Goal: Task Accomplishment & Management: Use online tool/utility

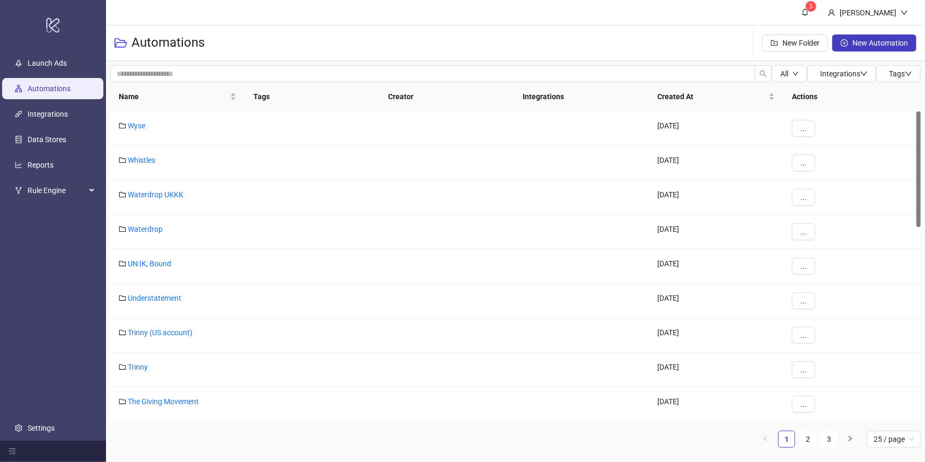
scroll to position [551, 0]
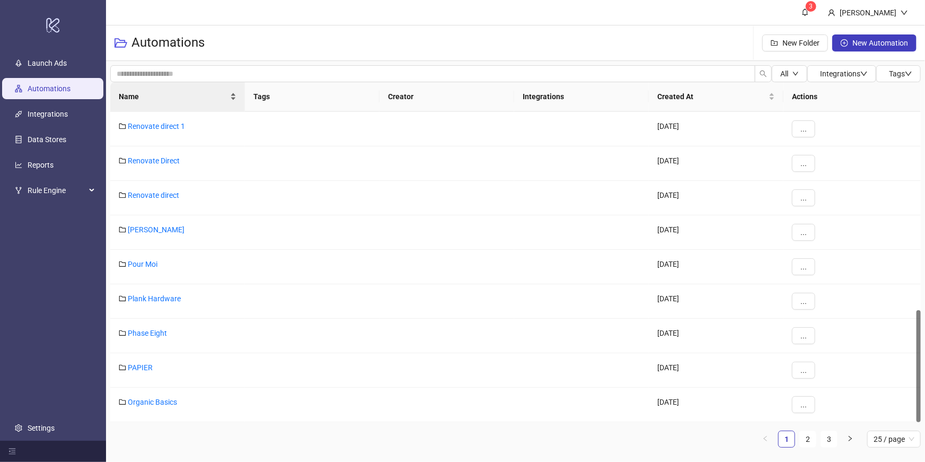
click at [156, 98] on span "Name" at bounding box center [173, 97] width 109 height 12
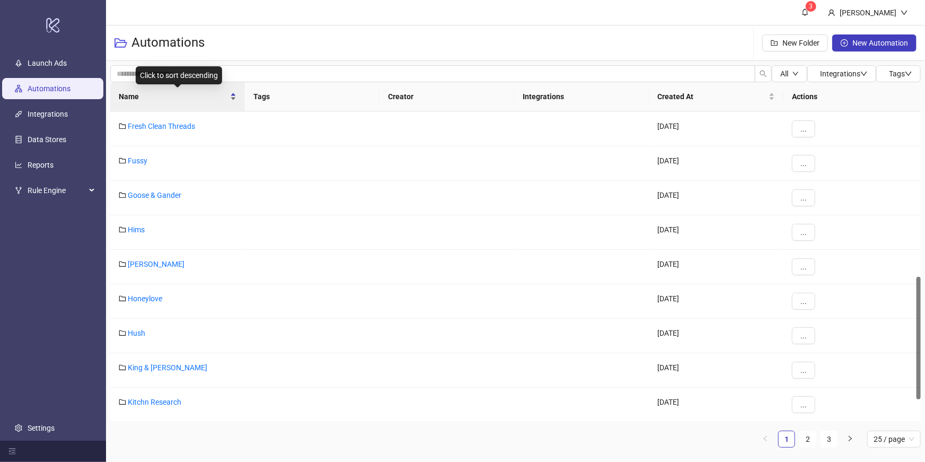
scroll to position [418, 0]
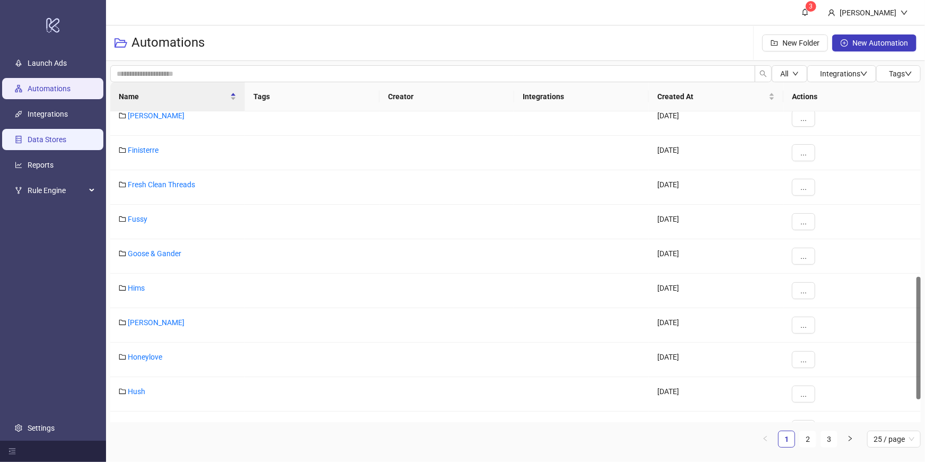
click at [49, 135] on link "Data Stores" at bounding box center [47, 139] width 39 height 8
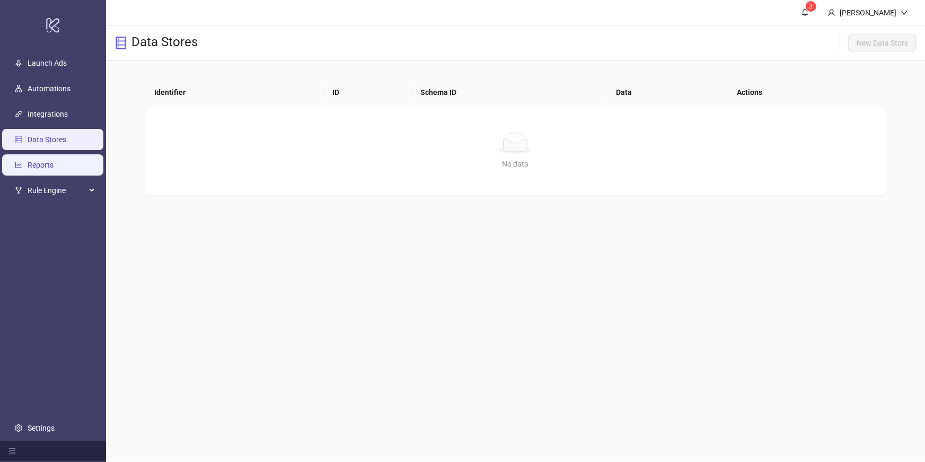
click at [52, 161] on link "Reports" at bounding box center [41, 165] width 26 height 8
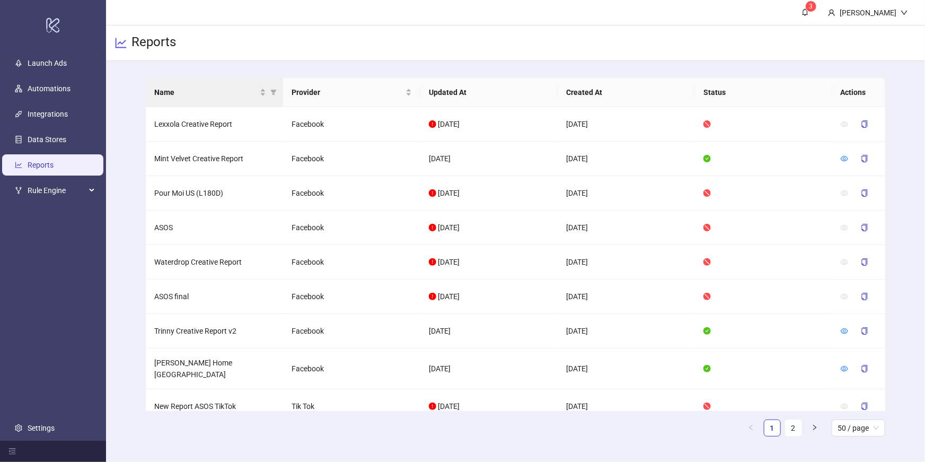
click at [201, 100] on th "Name" at bounding box center [214, 92] width 137 height 29
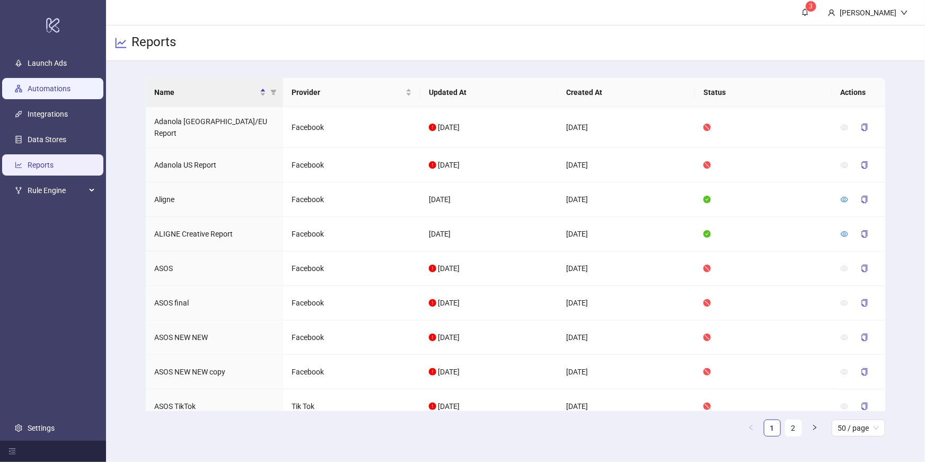
click at [41, 86] on link "Automations" at bounding box center [49, 88] width 43 height 8
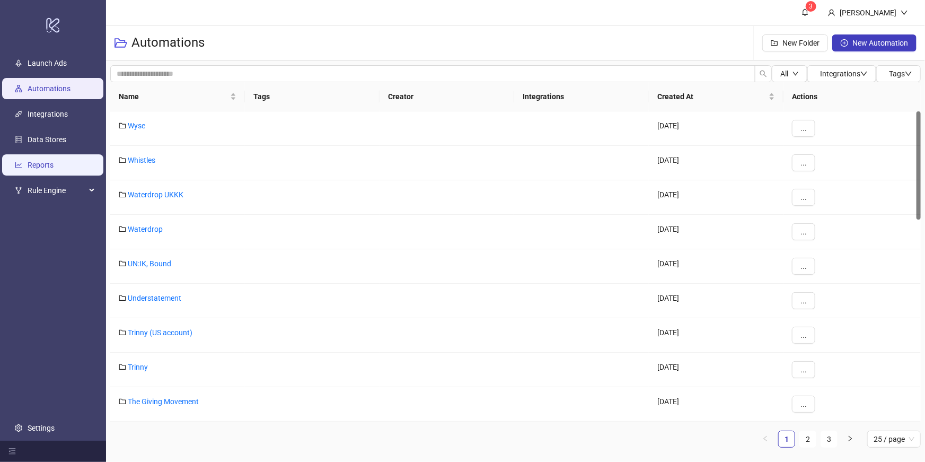
click at [42, 163] on link "Reports" at bounding box center [41, 165] width 26 height 8
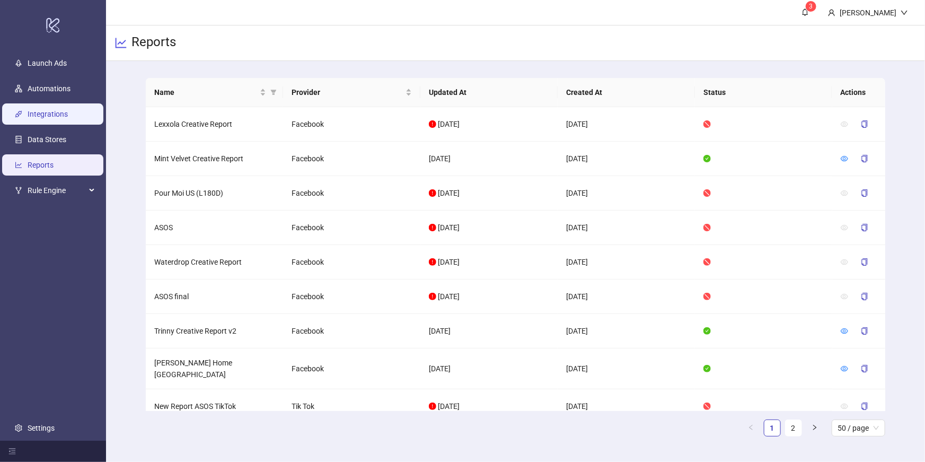
click at [58, 110] on link "Integrations" at bounding box center [48, 114] width 40 height 8
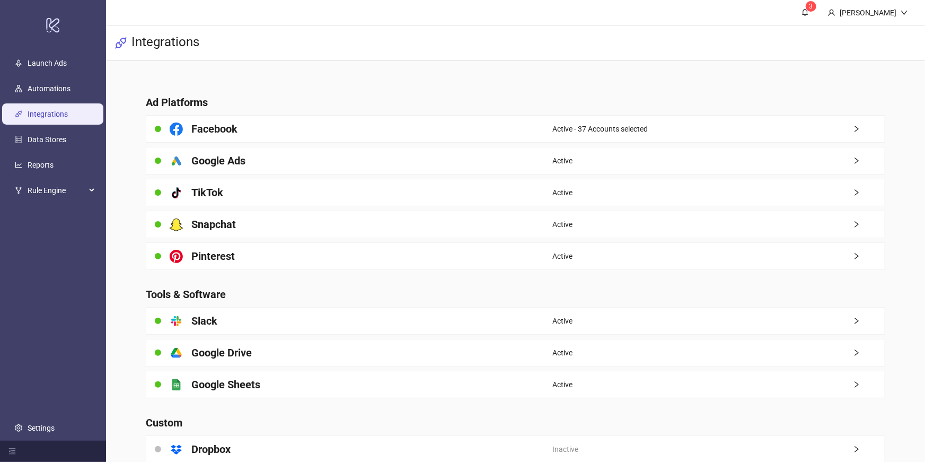
click at [55, 76] on ul "Launch Ads Automations Integrations Data Stores Reports Rule Engine Settings" at bounding box center [53, 245] width 106 height 390
click at [54, 161] on link "Reports" at bounding box center [41, 165] width 26 height 8
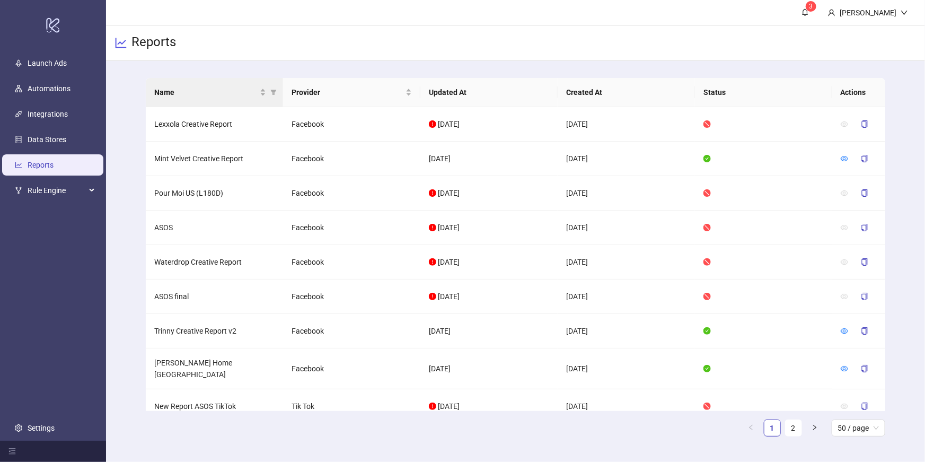
click at [208, 100] on th "Name" at bounding box center [214, 92] width 137 height 29
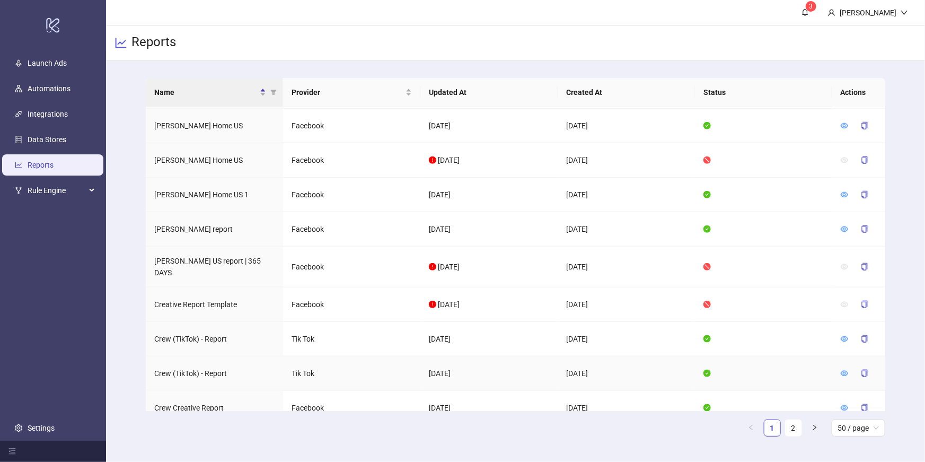
scroll to position [698, 0]
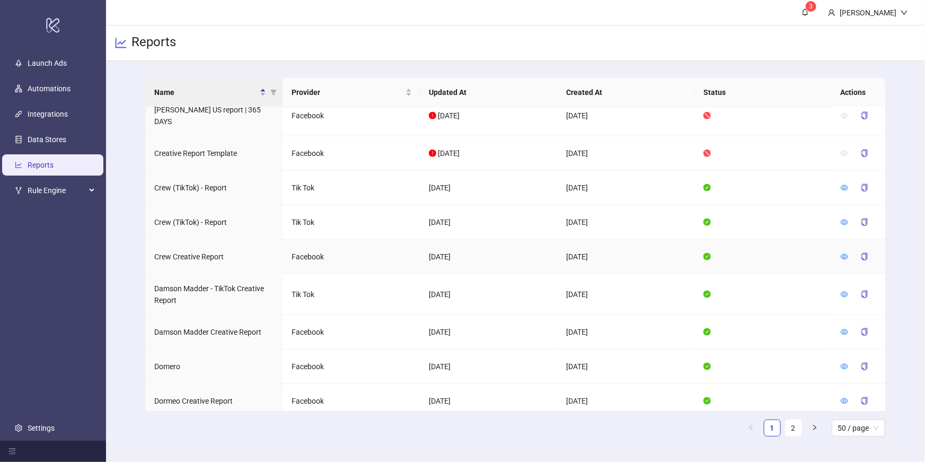
click at [244, 240] on td "Crew Creative Report" at bounding box center [214, 257] width 137 height 34
click at [843, 254] on icon "eye" at bounding box center [844, 256] width 7 height 5
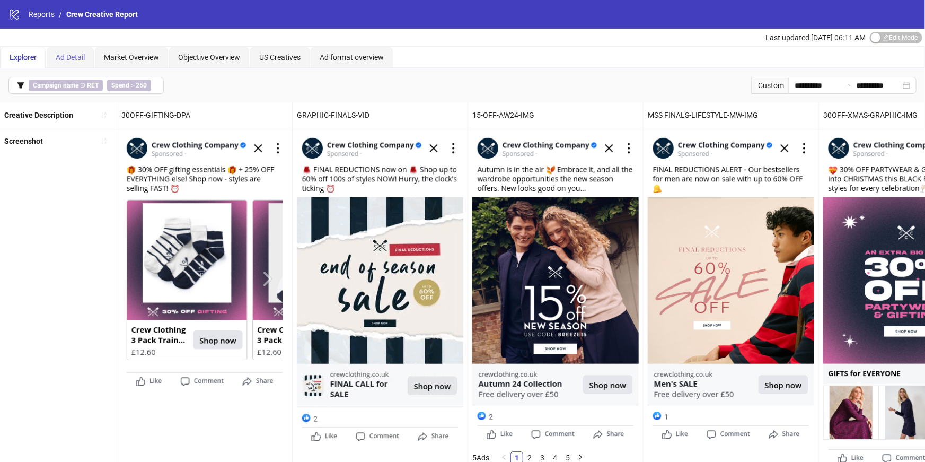
click at [62, 64] on div "Ad Detail" at bounding box center [70, 57] width 47 height 21
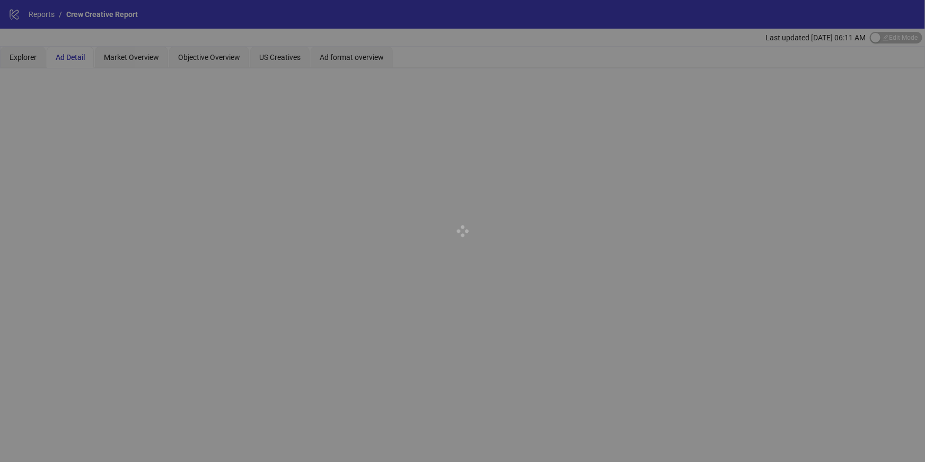
click at [31, 54] on div at bounding box center [462, 231] width 925 height 462
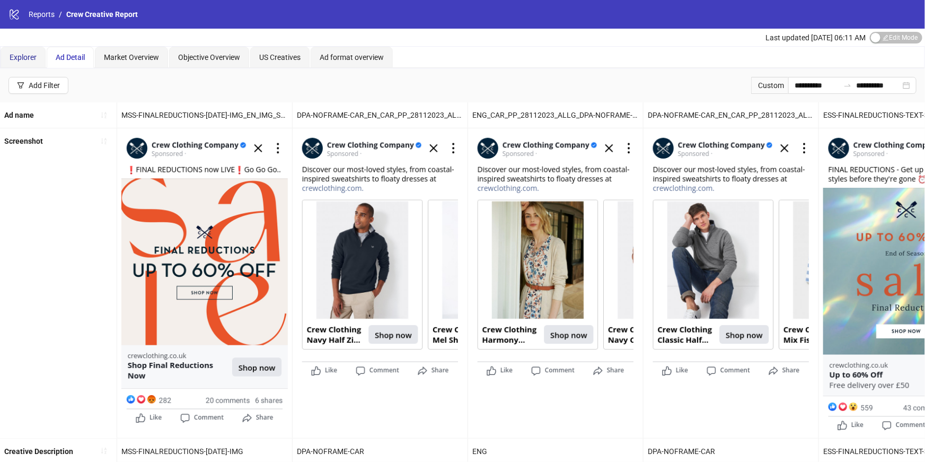
click at [27, 55] on span "Explorer" at bounding box center [23, 57] width 27 height 8
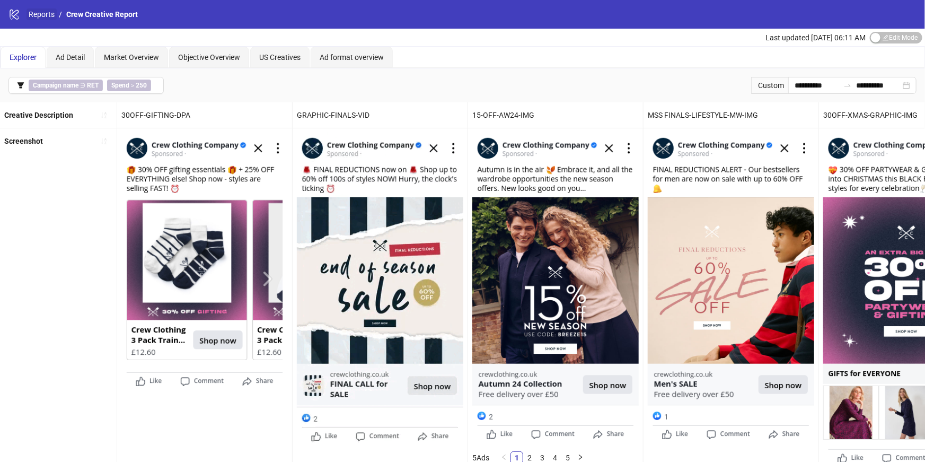
click at [34, 12] on link "Reports" at bounding box center [42, 14] width 30 height 12
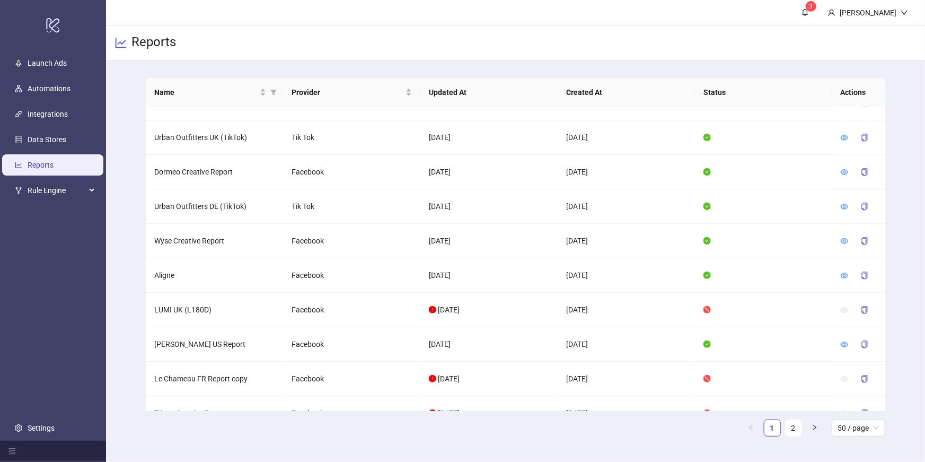
scroll to position [1448, 0]
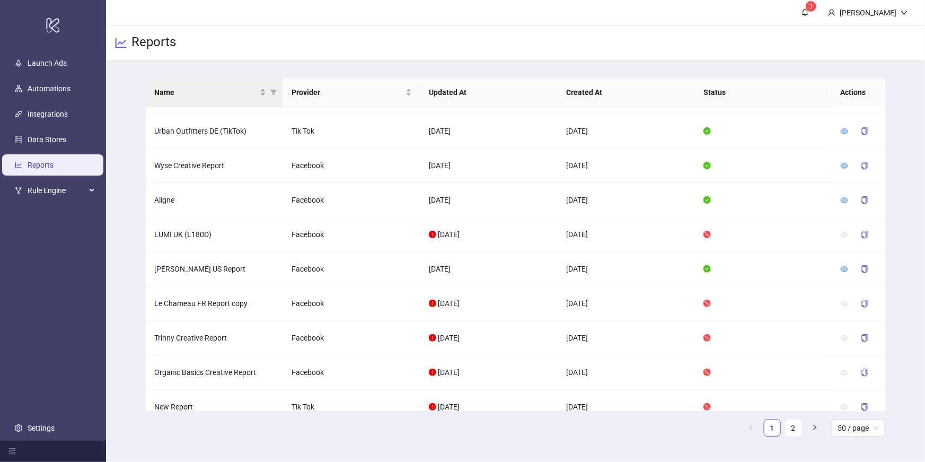
click at [205, 101] on th "Name" at bounding box center [214, 92] width 137 height 29
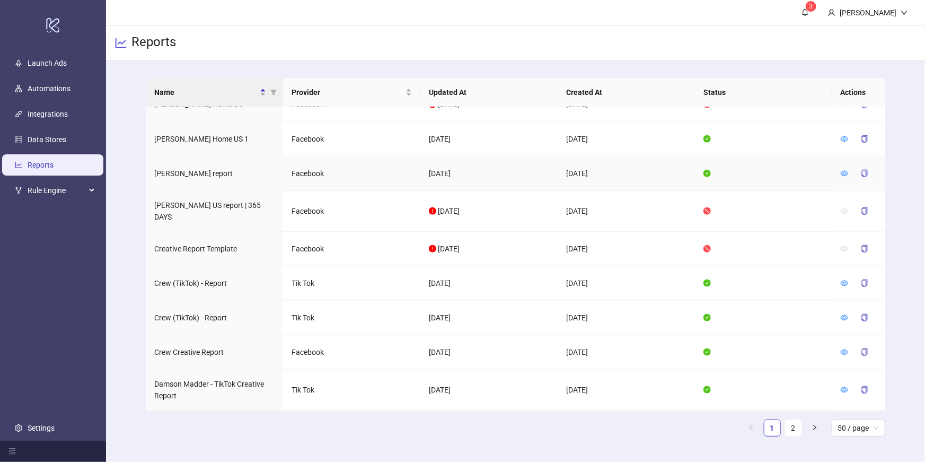
scroll to position [604, 0]
click at [234, 334] on td "Crew Creative Report" at bounding box center [214, 351] width 137 height 34
click at [636, 368] on td "[DATE]" at bounding box center [626, 388] width 137 height 41
click at [847, 348] on icon "eye" at bounding box center [844, 350] width 7 height 5
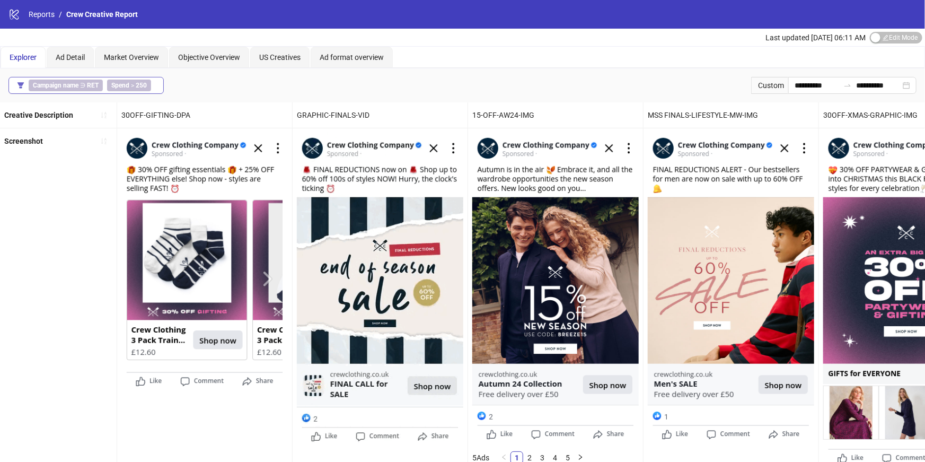
click at [87, 77] on button "Campaign name ∋ RET Spend > 250" at bounding box center [85, 85] width 155 height 17
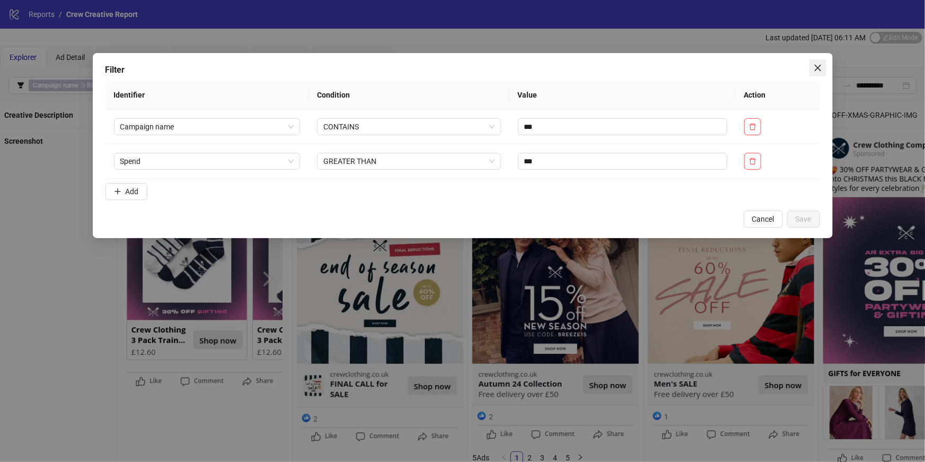
click at [823, 65] on span "Close" at bounding box center [818, 68] width 17 height 8
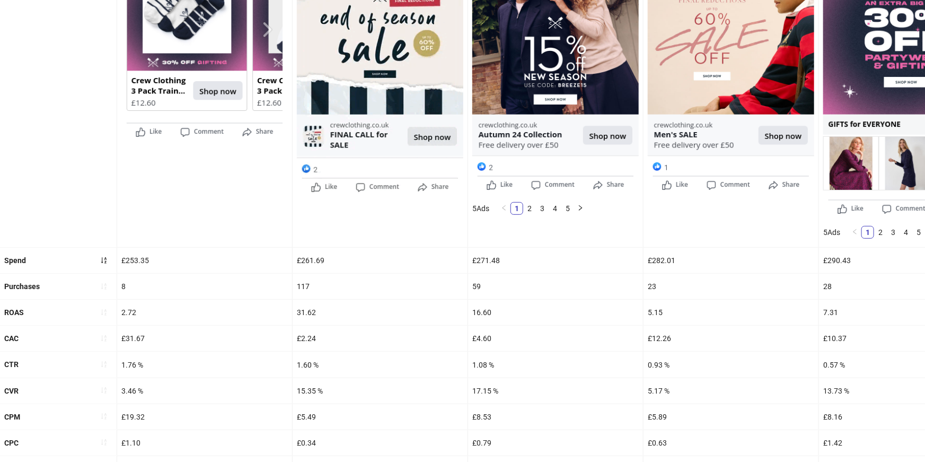
scroll to position [252, 0]
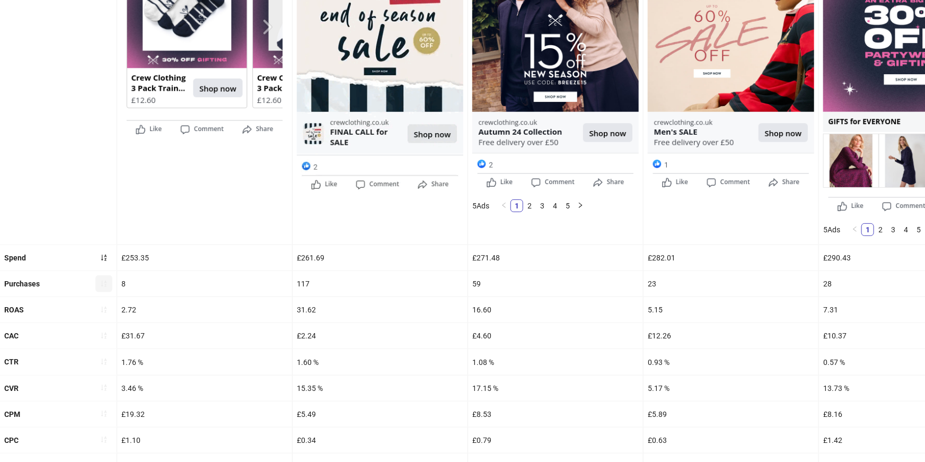
click at [102, 283] on icon "sort-ascending" at bounding box center [103, 283] width 5 height 6
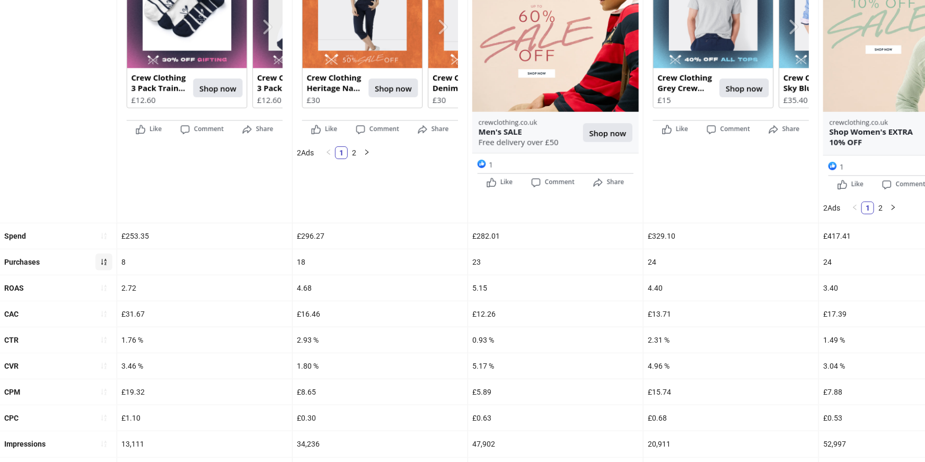
click at [106, 261] on icon "sort-ascending" at bounding box center [103, 261] width 7 height 7
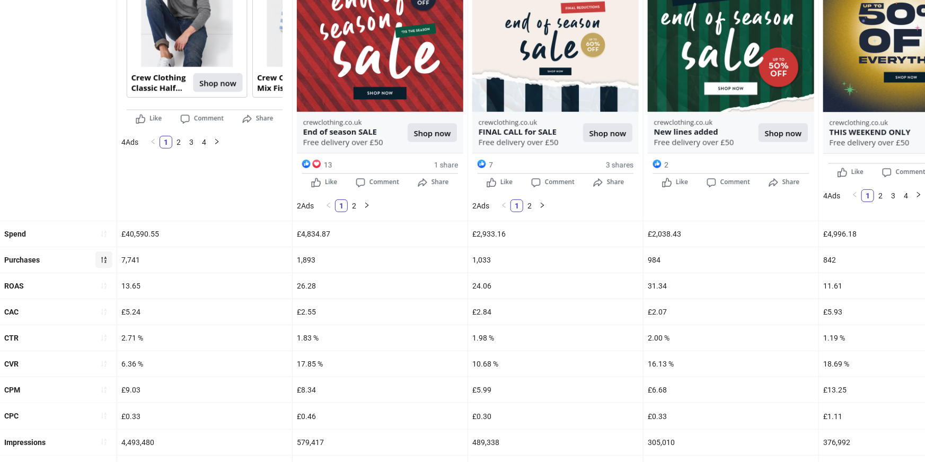
scroll to position [0, 0]
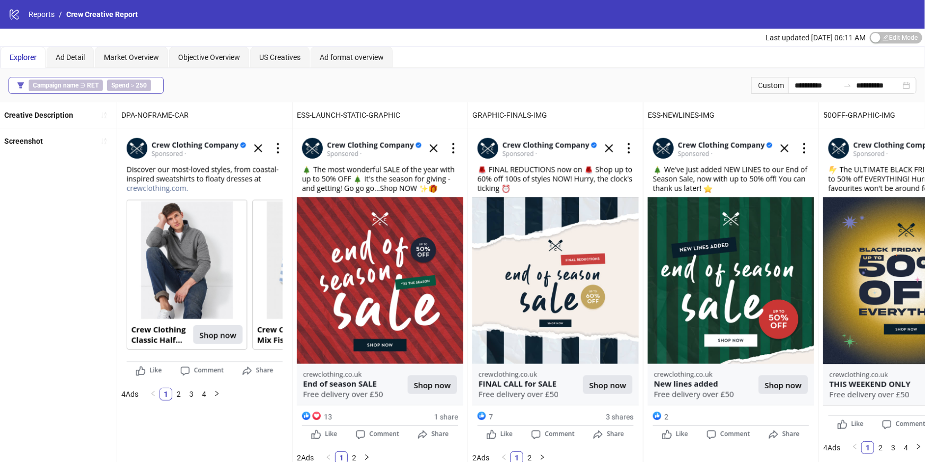
click at [54, 82] on b "Campaign name" at bounding box center [56, 85] width 46 height 7
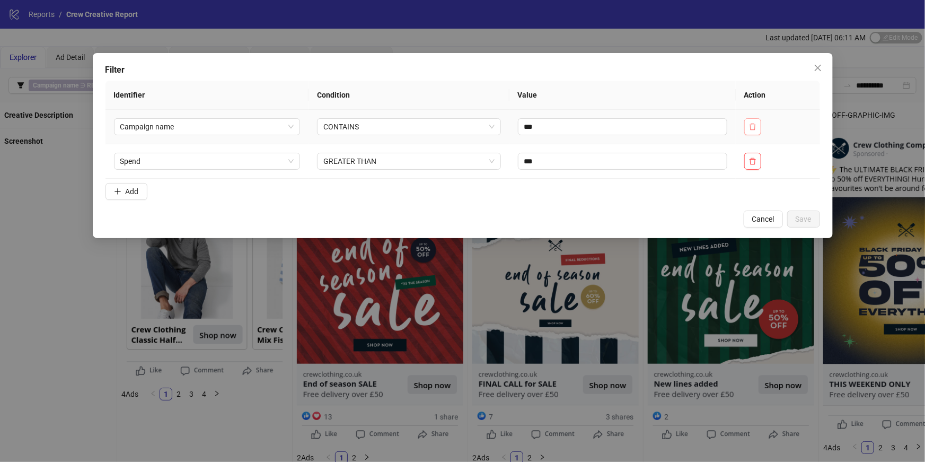
click at [753, 127] on icon "delete" at bounding box center [752, 126] width 7 height 7
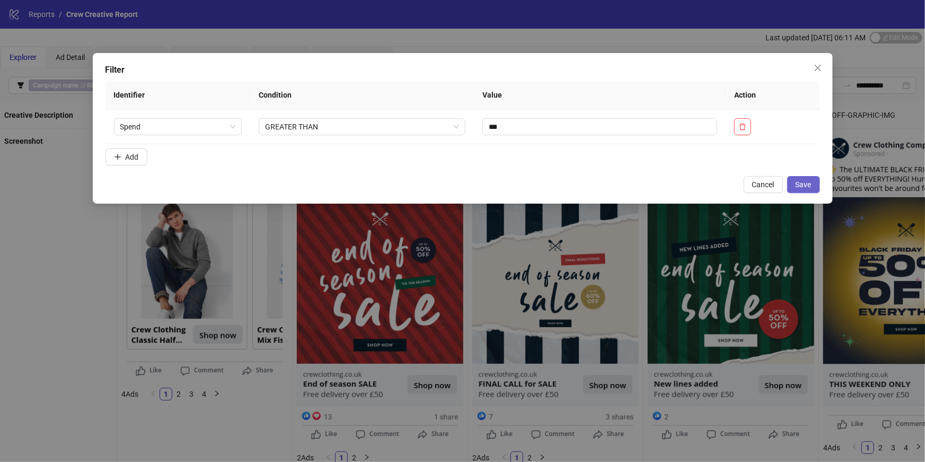
click at [795, 182] on button "Save" at bounding box center [803, 184] width 33 height 17
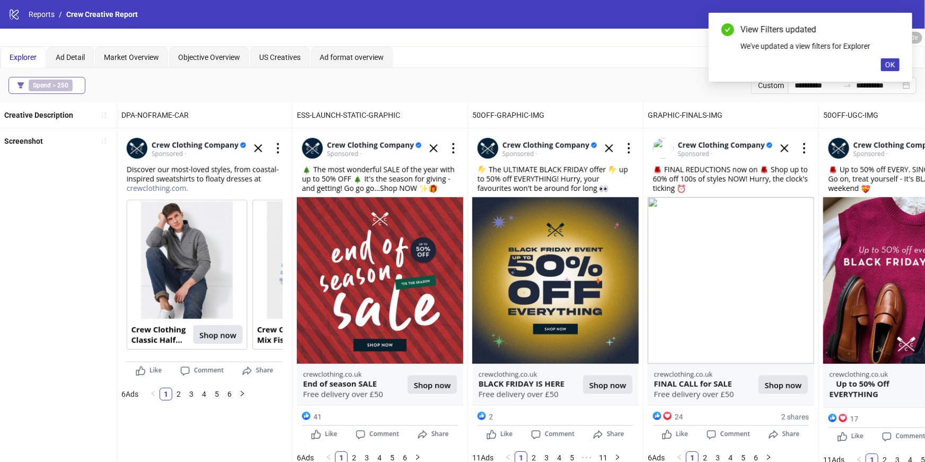
click at [77, 83] on button "Spend > 250" at bounding box center [46, 85] width 77 height 17
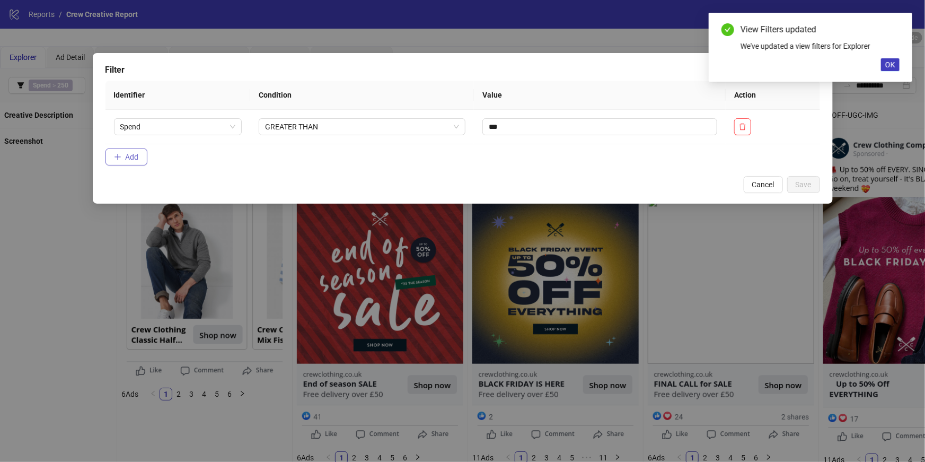
click at [138, 152] on button "Add" at bounding box center [127, 156] width 42 height 17
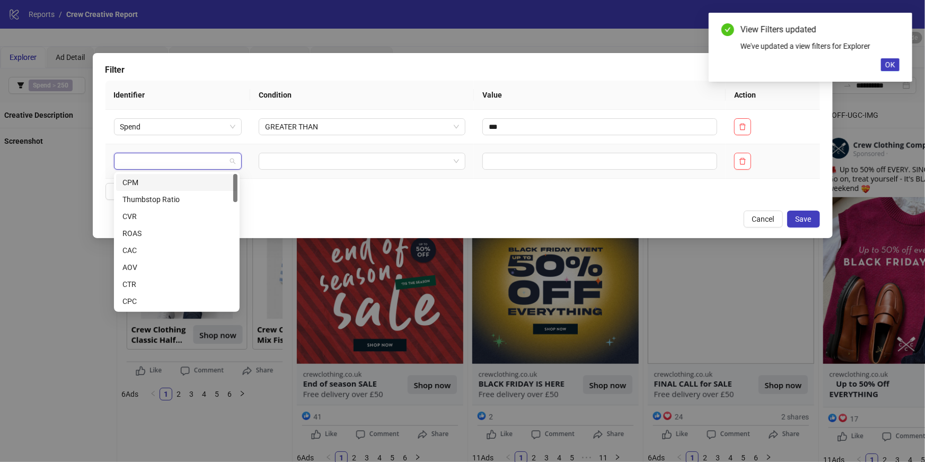
click at [181, 154] on input "search" at bounding box center [173, 161] width 106 height 16
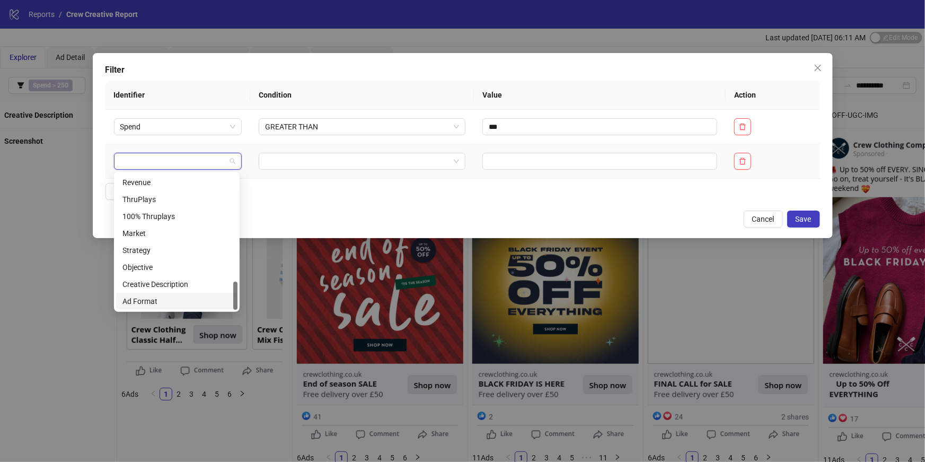
click at [163, 295] on div "Ad Format" at bounding box center [176, 301] width 109 height 12
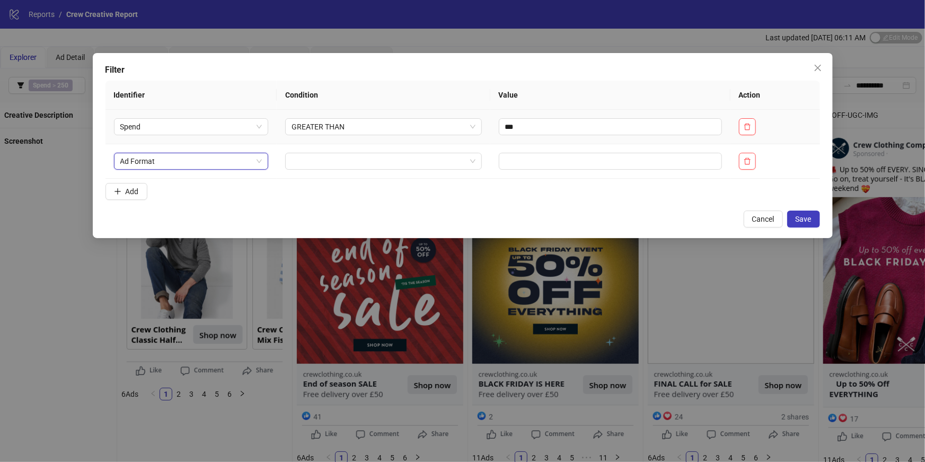
click at [319, 145] on td at bounding box center [383, 161] width 213 height 34
click at [321, 157] on input "search" at bounding box center [379, 161] width 174 height 16
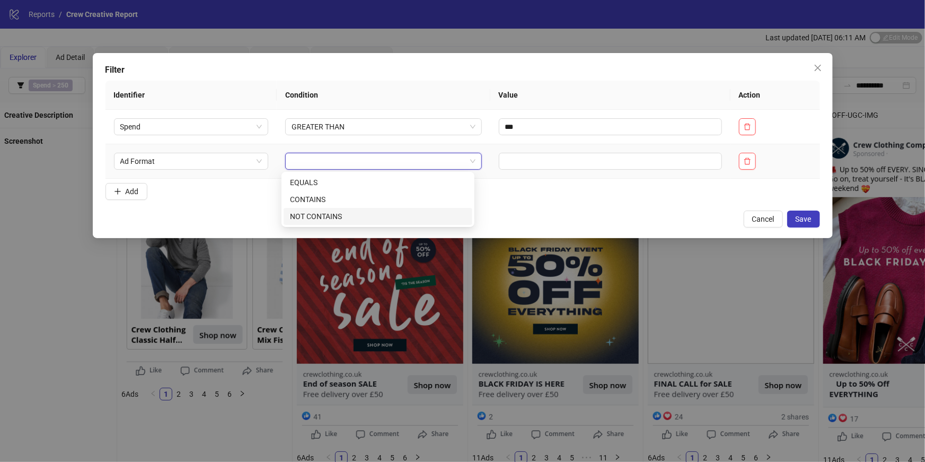
click at [315, 214] on div "NOT CONTAINS" at bounding box center [378, 216] width 176 height 12
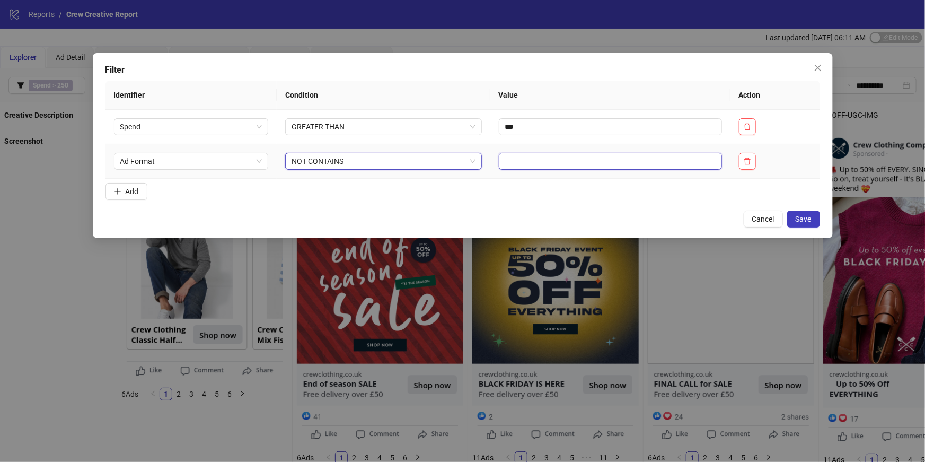
click at [505, 162] on input "text" at bounding box center [610, 161] width 223 height 17
type input "***"
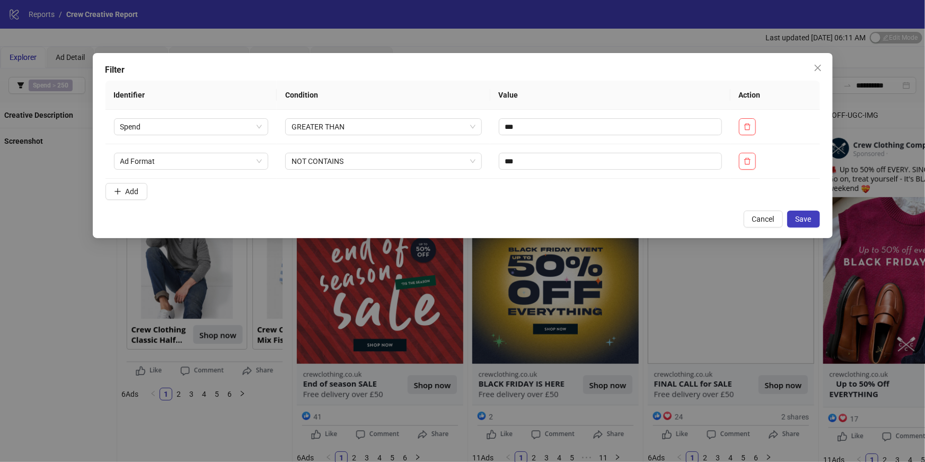
click at [696, 191] on form "Identifier Condition Value Action Spend GREATER THAN *** Ad Format NOT CONTAINS…" at bounding box center [463, 143] width 715 height 124
click at [815, 216] on button "Save" at bounding box center [803, 218] width 33 height 17
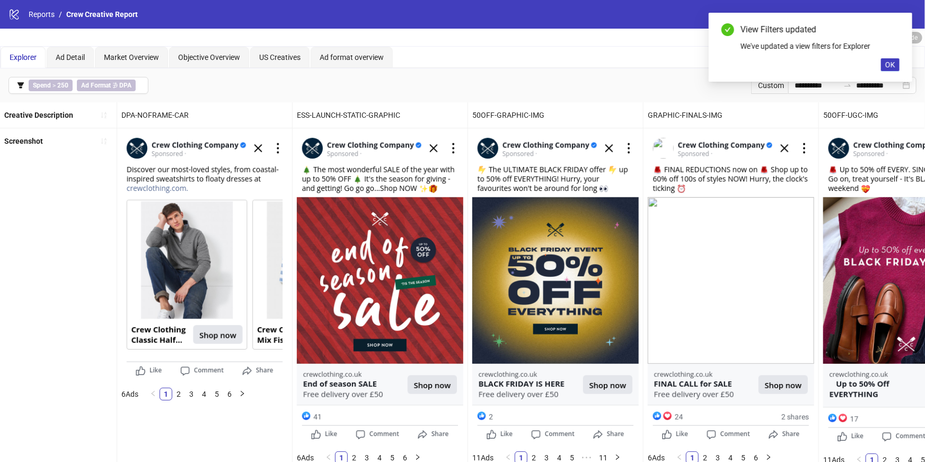
click at [900, 58] on div "View Filters updated We've updated a view filters for Explorer OK" at bounding box center [811, 47] width 204 height 69
click at [899, 63] on button "OK" at bounding box center [890, 64] width 19 height 13
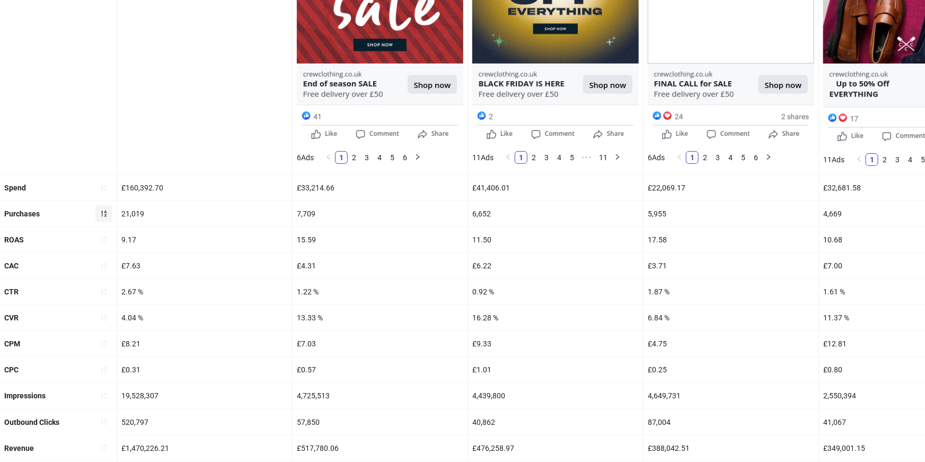
scroll to position [304, 0]
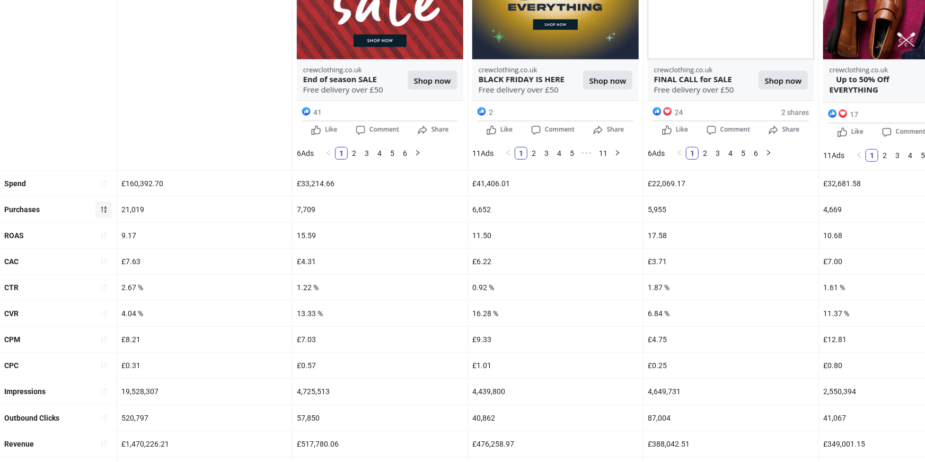
click at [102, 210] on icon "sort-descending" at bounding box center [103, 209] width 7 height 7
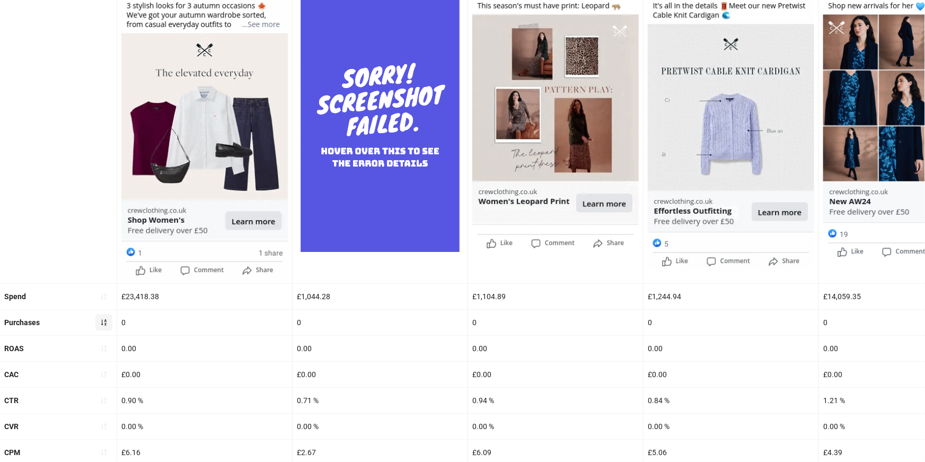
scroll to position [167, 0]
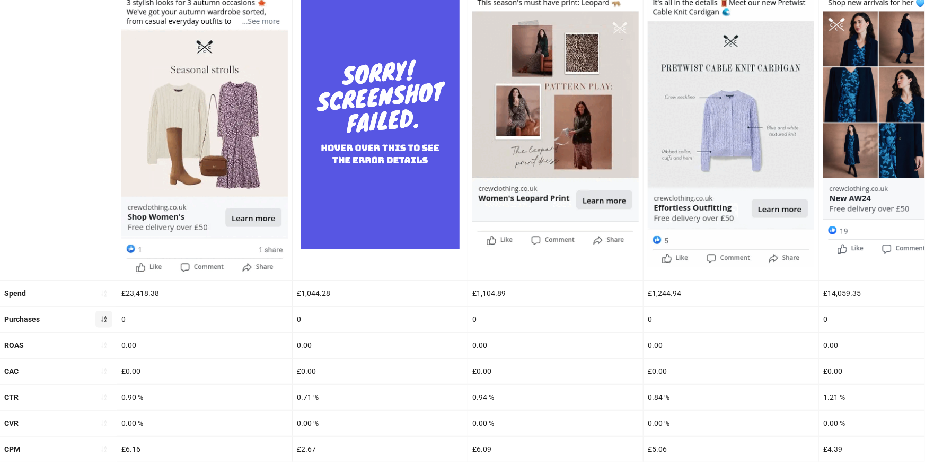
click at [104, 317] on icon "sort-ascending" at bounding box center [103, 318] width 7 height 7
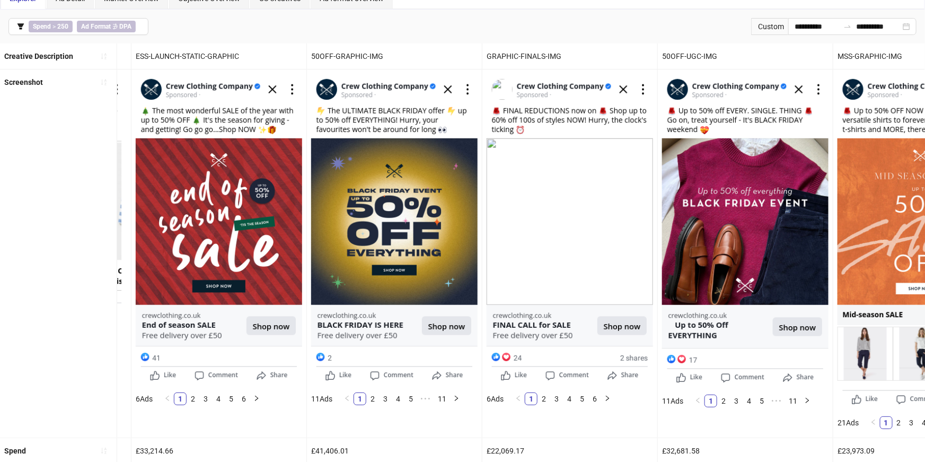
scroll to position [0, 143]
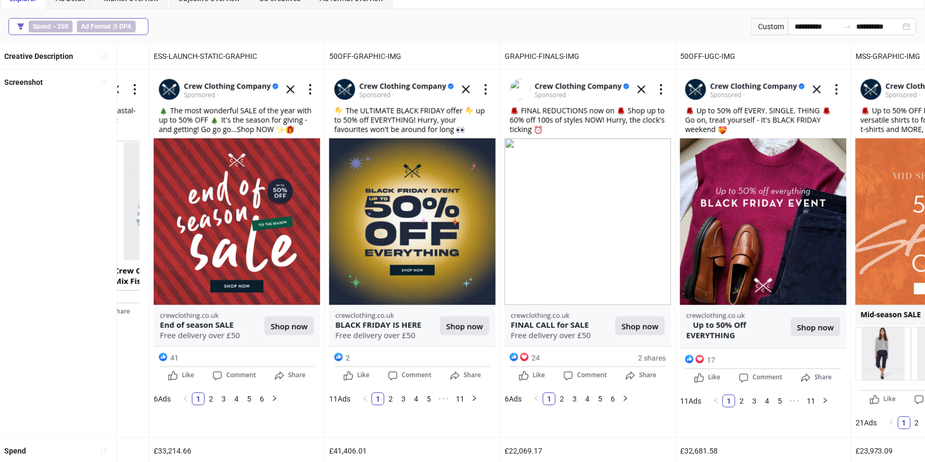
click at [141, 30] on button "Spend > 250 Ad Format ∌ DPA" at bounding box center [78, 26] width 140 height 17
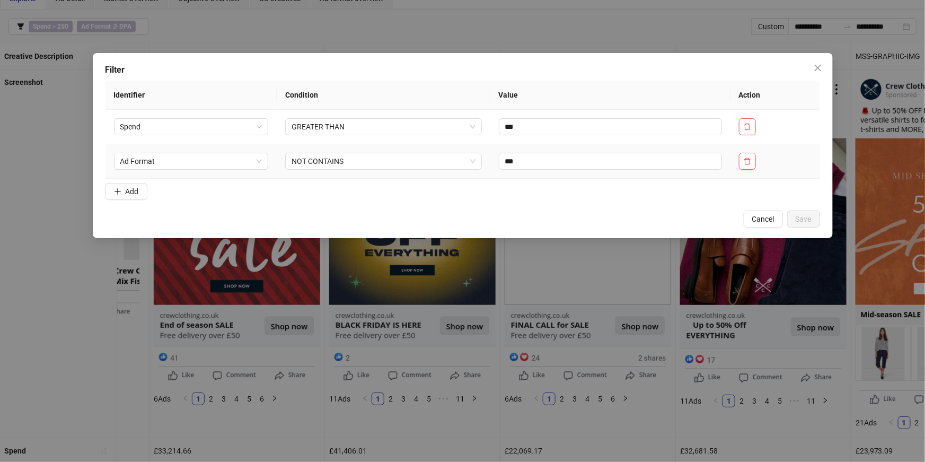
click at [125, 182] on form "Identifier Condition Value Action Spend GREATER THAN *** Ad Format NOT CONTAINS…" at bounding box center [463, 143] width 715 height 124
click at [130, 198] on button "Add" at bounding box center [127, 191] width 42 height 17
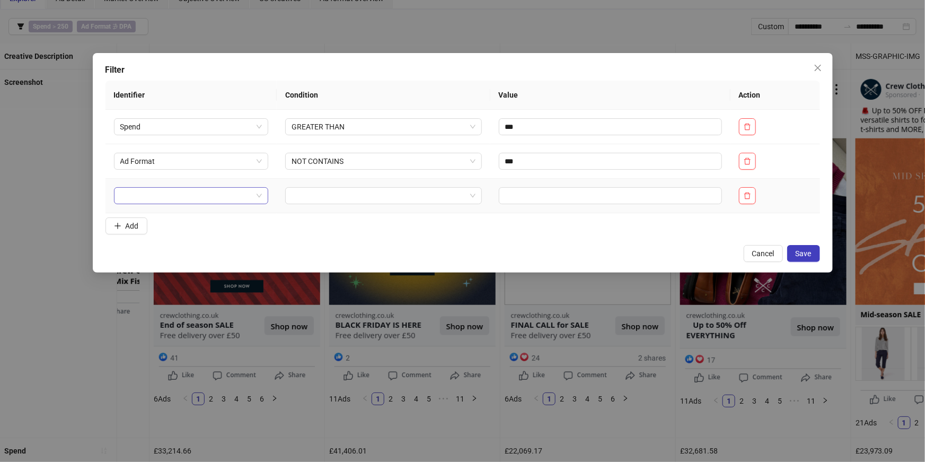
click at [150, 195] on input "search" at bounding box center [186, 196] width 133 height 16
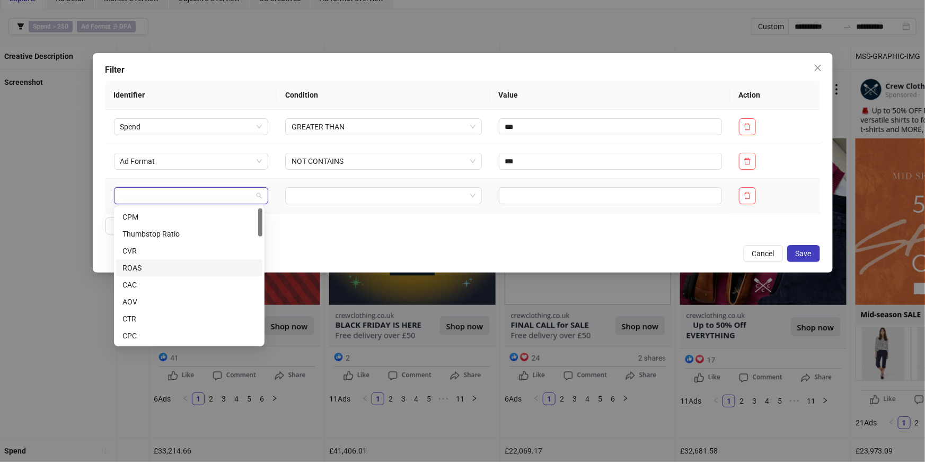
scroll to position [509, 0]
click at [162, 316] on div "Creative Description" at bounding box center [189, 319] width 134 height 12
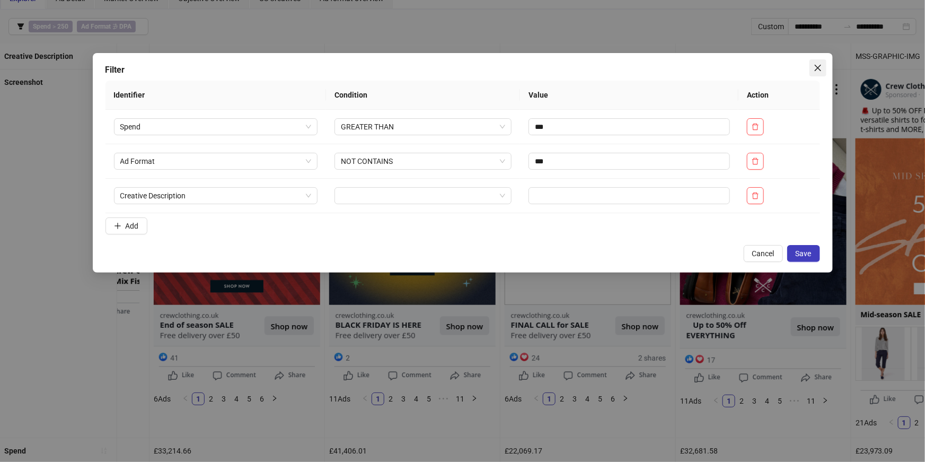
click at [820, 65] on icon "close" at bounding box center [817, 68] width 6 height 6
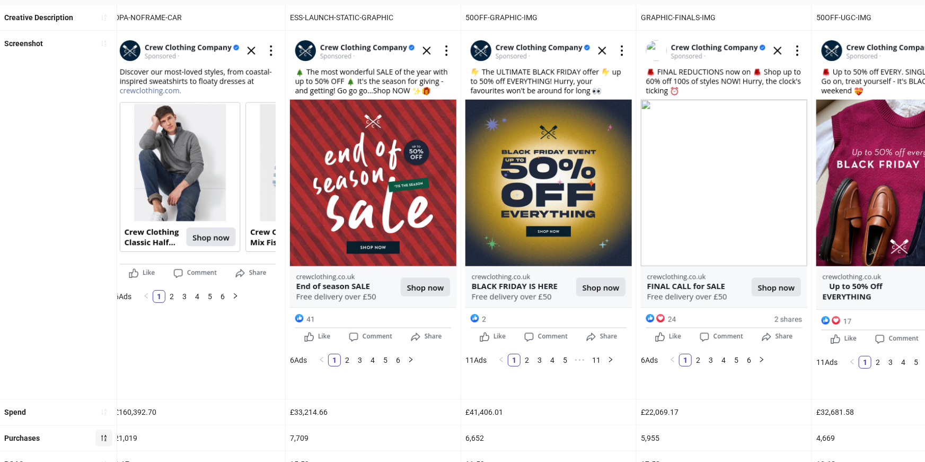
scroll to position [0, 0]
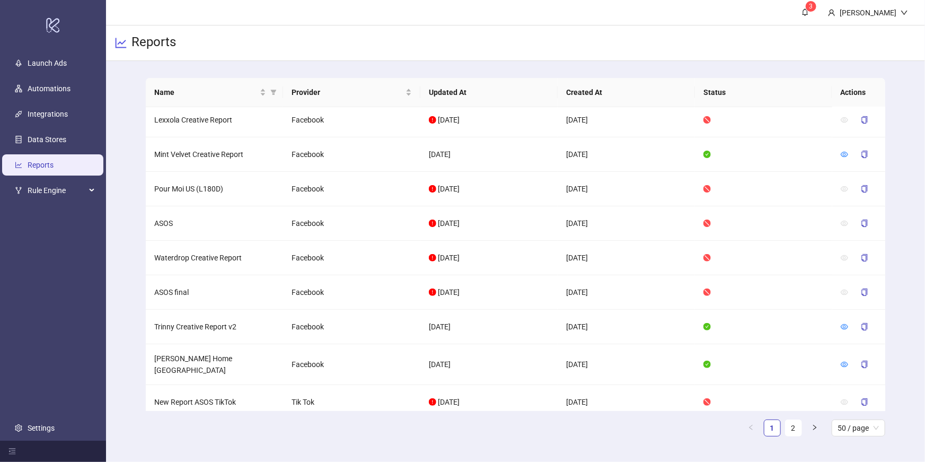
scroll to position [5, 0]
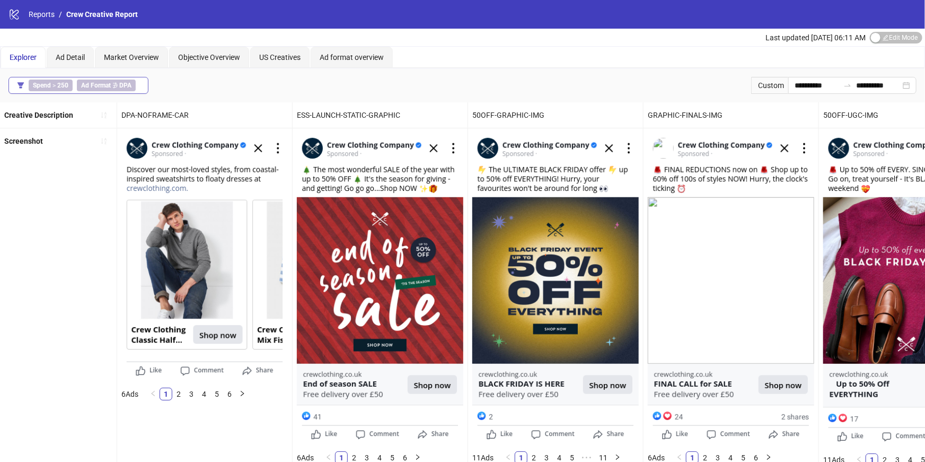
click at [121, 85] on b "DPA" at bounding box center [125, 85] width 12 height 7
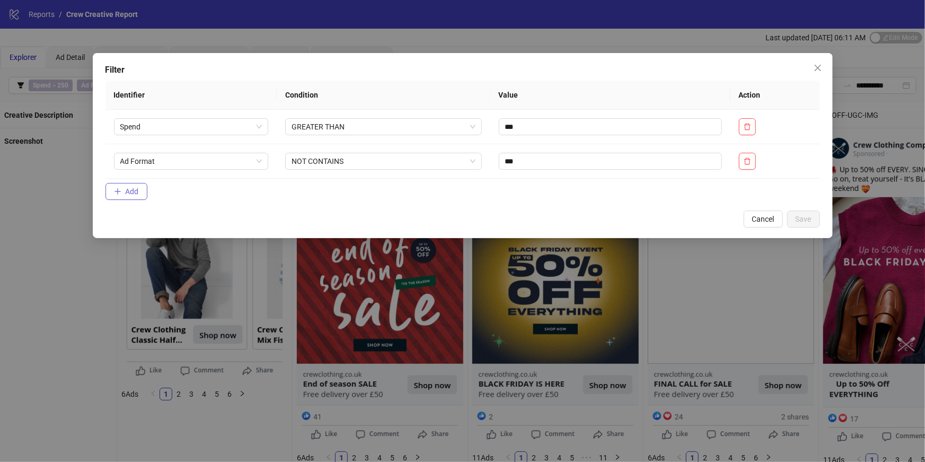
click at [129, 194] on span "Add" at bounding box center [132, 191] width 13 height 8
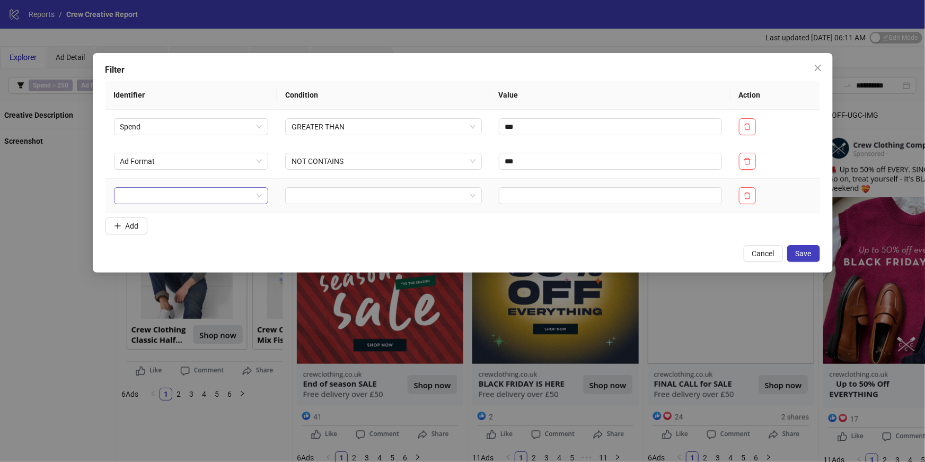
click at [169, 199] on input "search" at bounding box center [186, 196] width 133 height 16
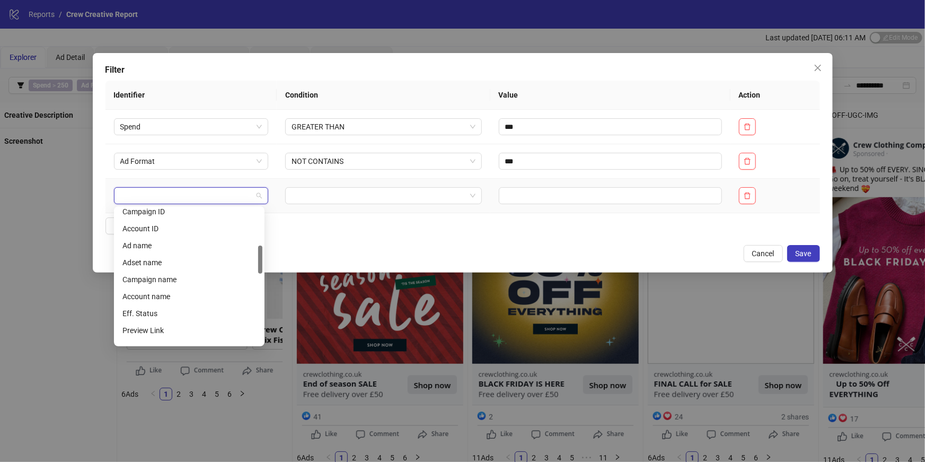
scroll to position [177, 0]
click at [157, 244] on div "Ad name" at bounding box center [189, 244] width 134 height 12
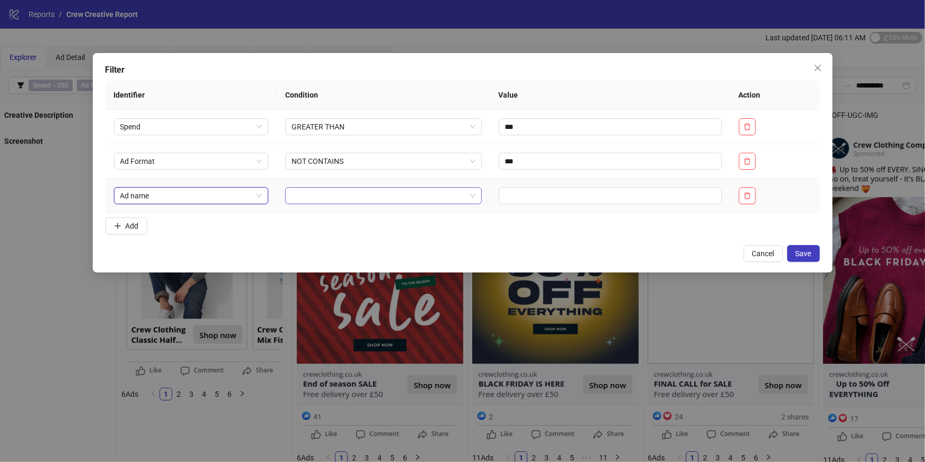
click at [323, 199] on input "search" at bounding box center [379, 196] width 174 height 16
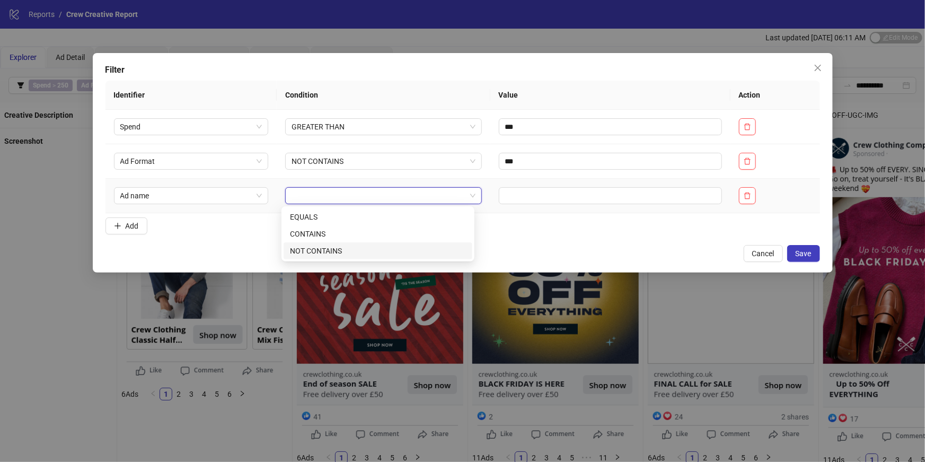
click at [333, 247] on div "NOT CONTAINS" at bounding box center [378, 251] width 176 height 12
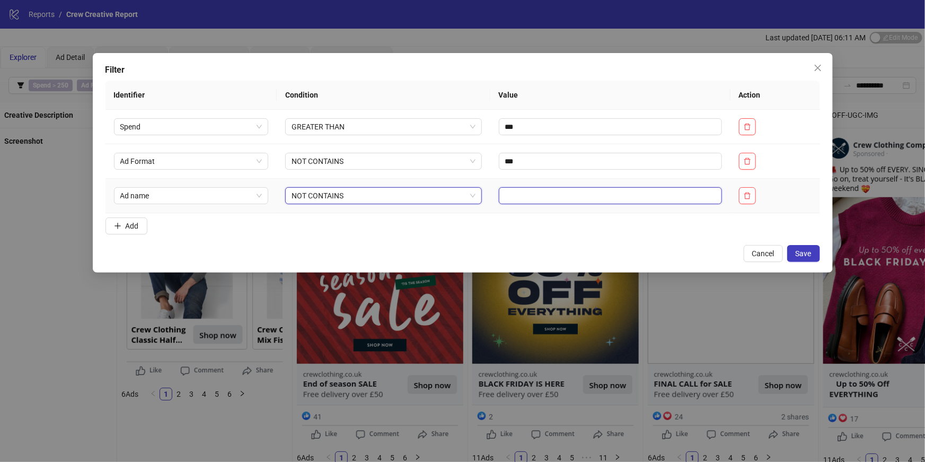
click at [499, 197] on input "text" at bounding box center [610, 195] width 223 height 17
type input "***"
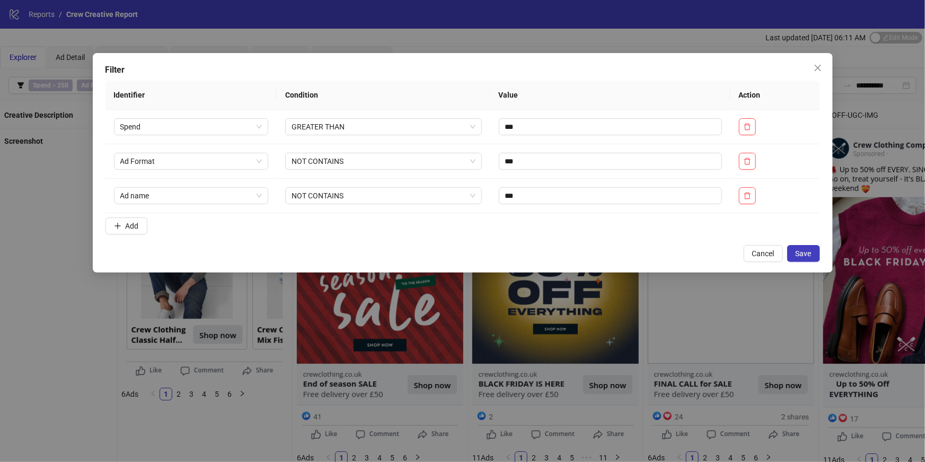
click at [525, 232] on form "Identifier Condition Value Action Spend GREATER THAN *** Ad Format NOT CONTAINS…" at bounding box center [463, 160] width 715 height 158
click at [794, 251] on button "Save" at bounding box center [803, 253] width 33 height 17
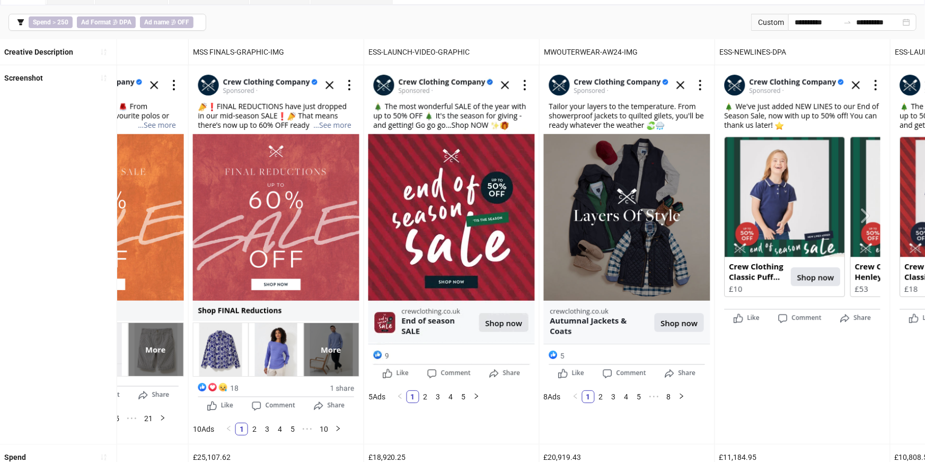
scroll to position [0, 652]
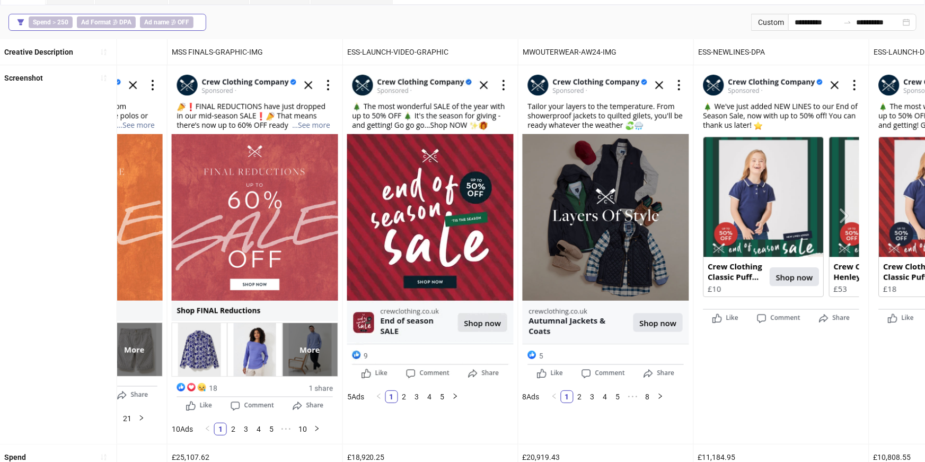
click at [190, 23] on div "Spend > 250 Ad Format ∌ DPA Ad name ∌ OFF" at bounding box center [113, 22] width 169 height 12
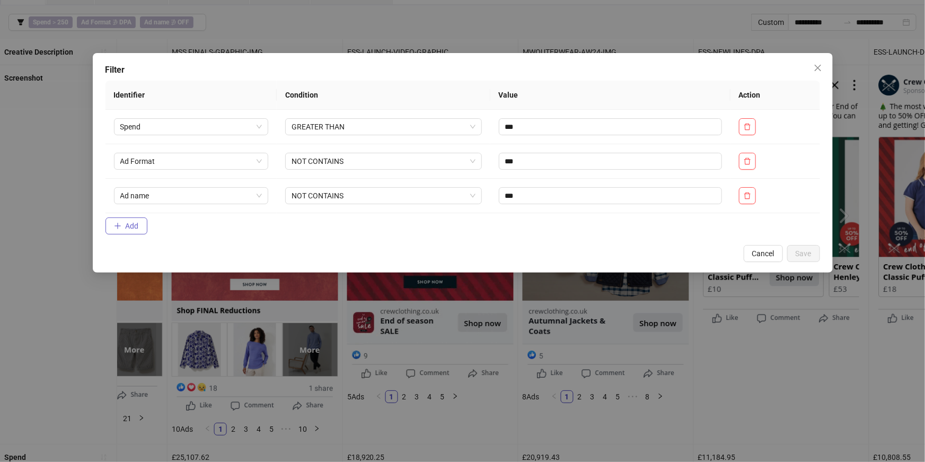
click at [122, 222] on button "Add" at bounding box center [127, 225] width 42 height 17
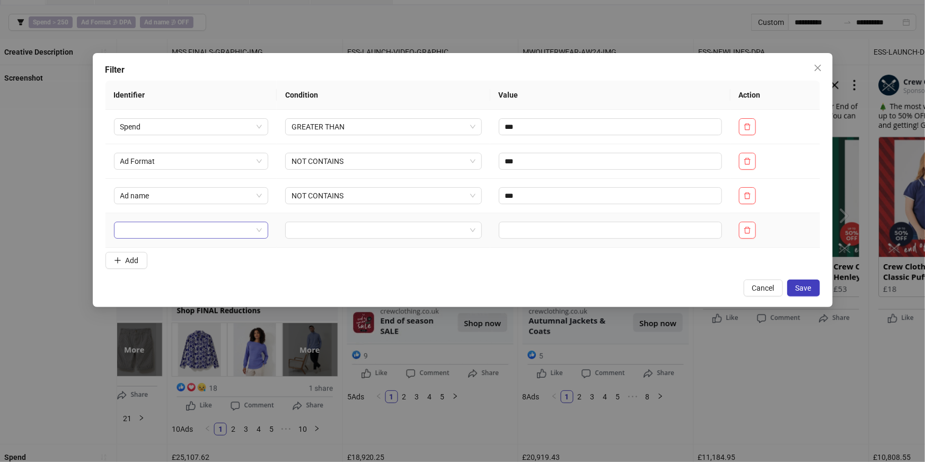
click at [145, 225] on input "search" at bounding box center [186, 230] width 133 height 16
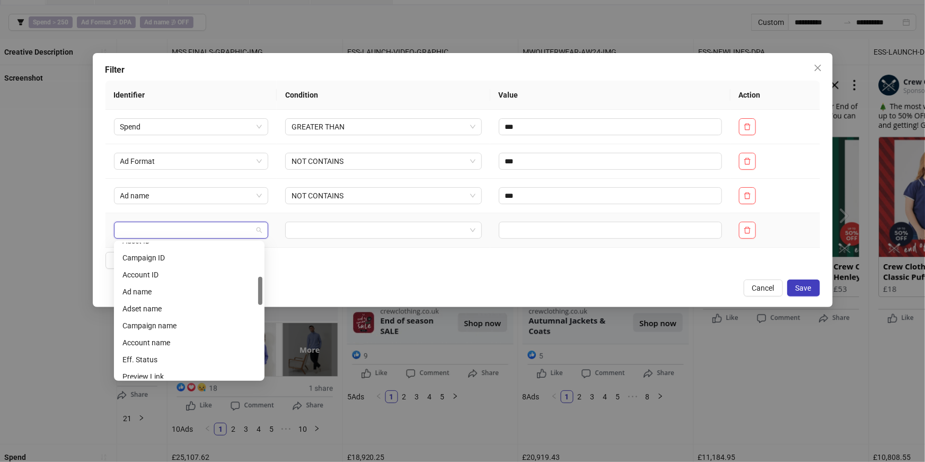
scroll to position [164, 0]
click at [145, 295] on div "Ad name" at bounding box center [189, 291] width 134 height 12
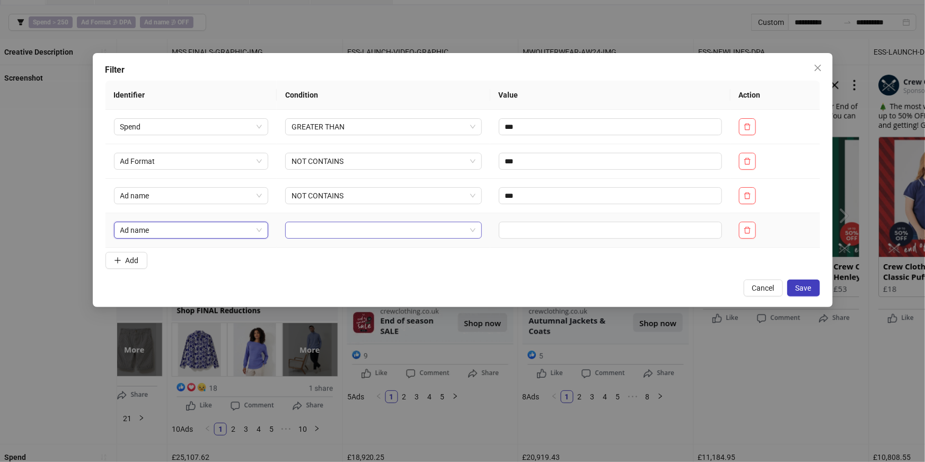
click at [351, 232] on input "search" at bounding box center [379, 230] width 174 height 16
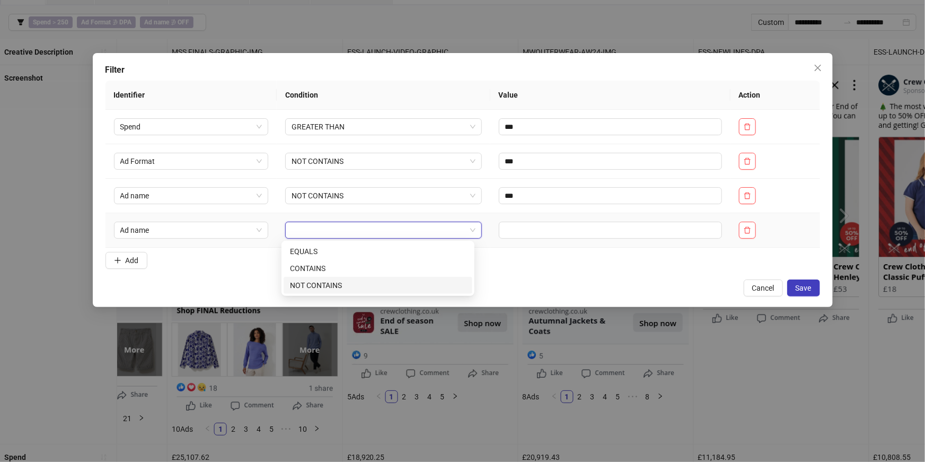
click at [335, 283] on div "NOT CONTAINS" at bounding box center [378, 285] width 176 height 12
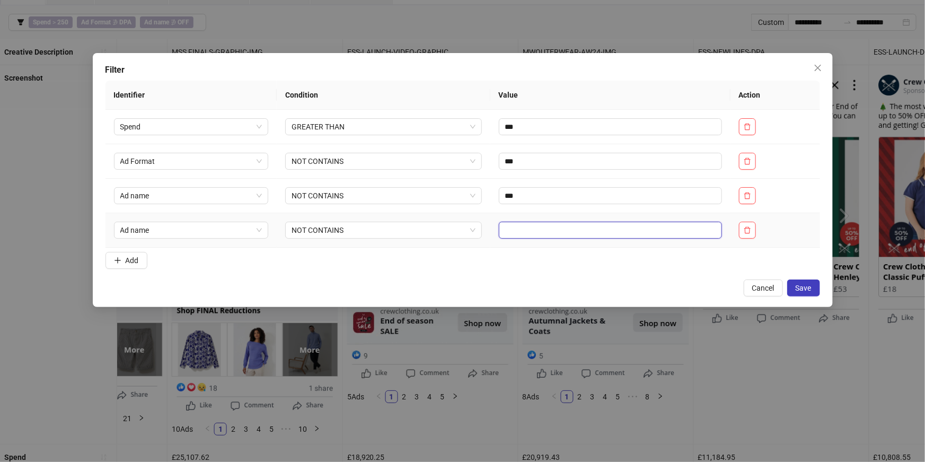
click at [510, 226] on input "text" at bounding box center [610, 230] width 223 height 17
type input "***"
click at [129, 256] on span "Add" at bounding box center [132, 260] width 13 height 8
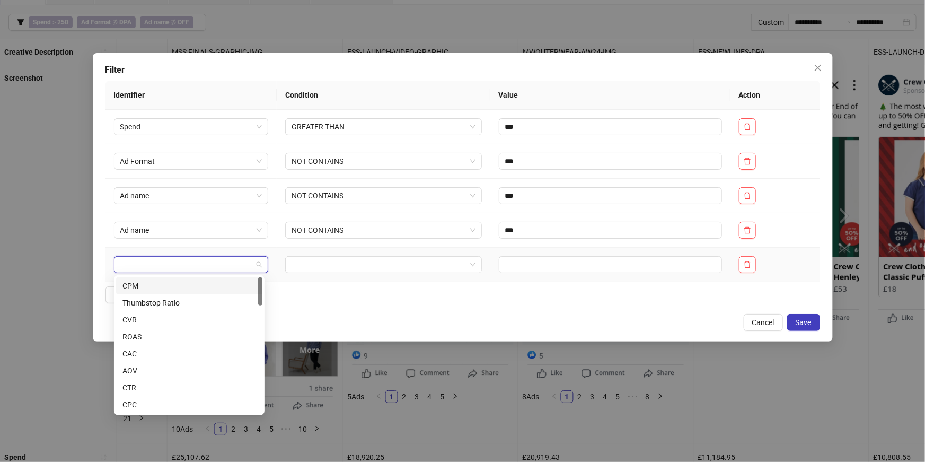
click at [135, 266] on input "search" at bounding box center [186, 265] width 133 height 16
click at [153, 354] on div "Ad name" at bounding box center [189, 350] width 134 height 12
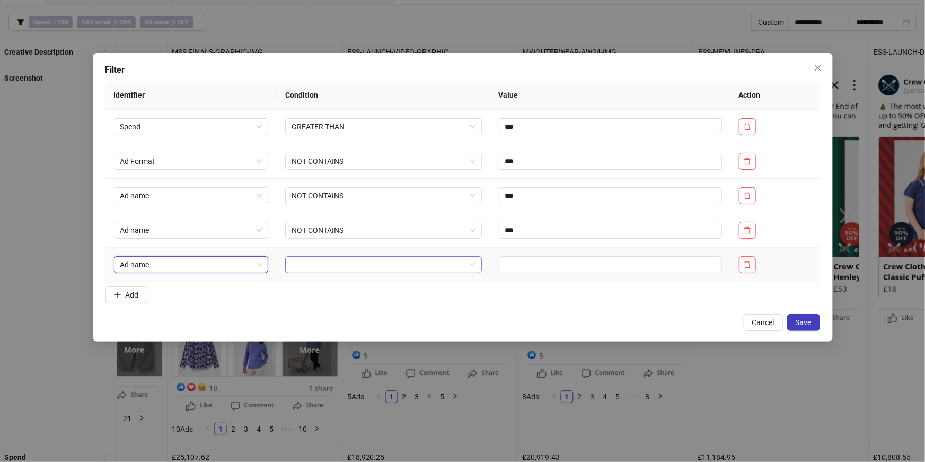
click at [297, 257] on input "search" at bounding box center [379, 265] width 174 height 16
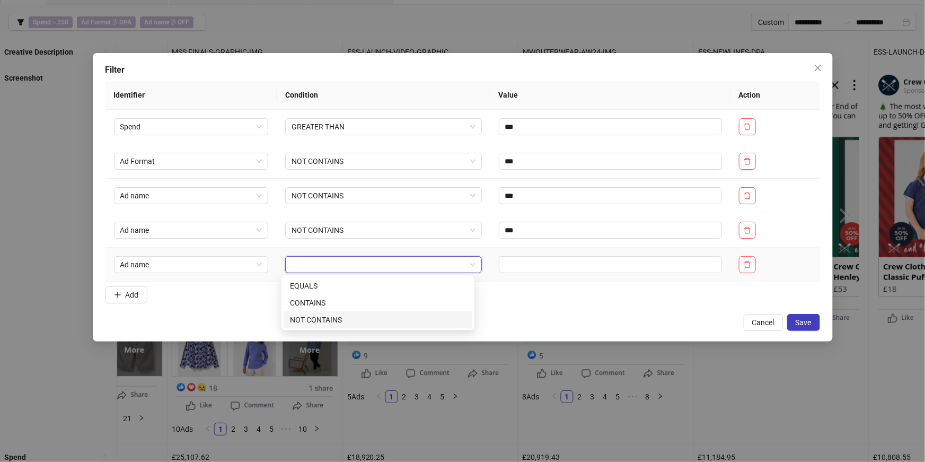
click at [319, 321] on div "NOT CONTAINS" at bounding box center [378, 320] width 176 height 12
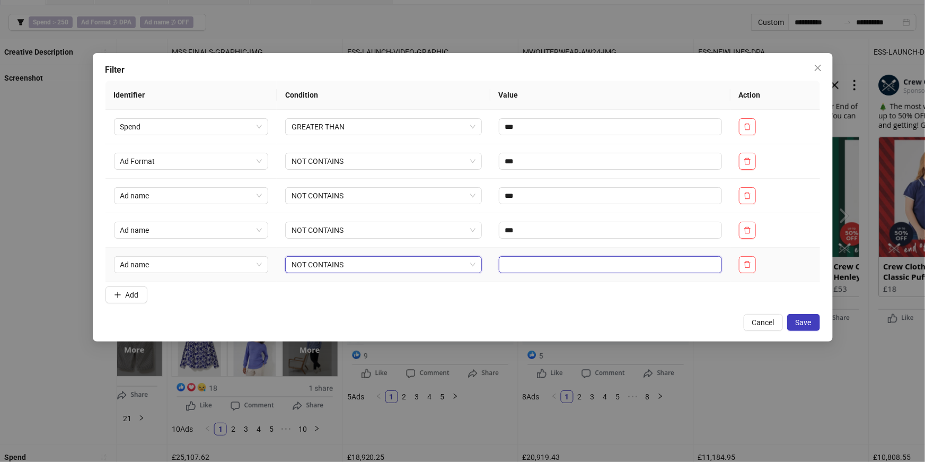
click at [554, 259] on input "text" at bounding box center [610, 264] width 223 height 17
type input "***"
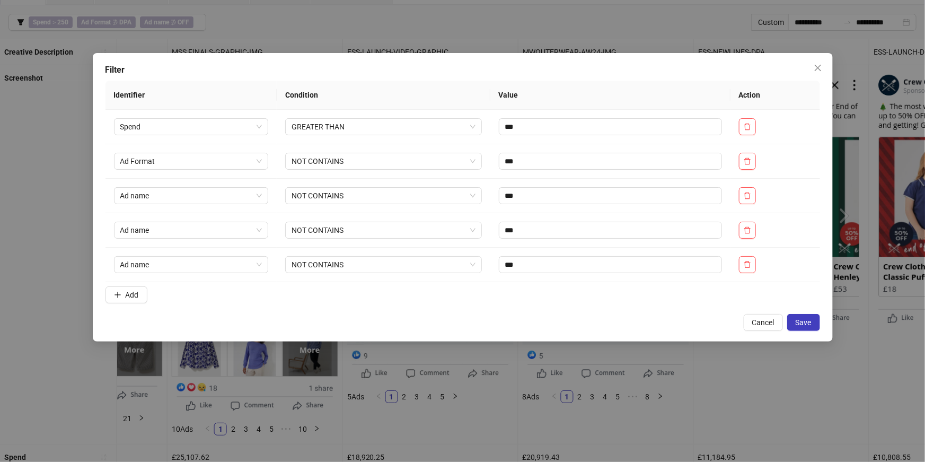
click at [403, 299] on form "Identifier Condition Value Action Spend GREATER THAN *** Ad Format NOT CONTAINS…" at bounding box center [463, 194] width 715 height 227
click at [132, 296] on span "Add" at bounding box center [132, 295] width 13 height 8
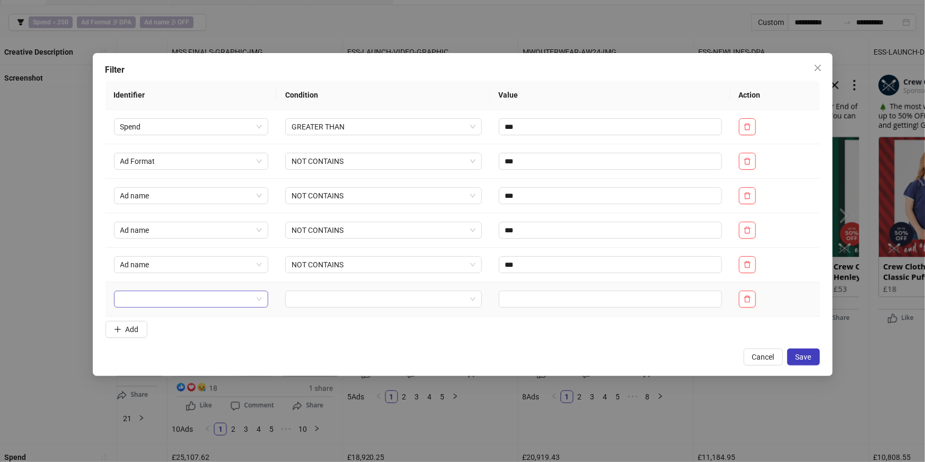
click at [146, 304] on input "search" at bounding box center [186, 299] width 133 height 16
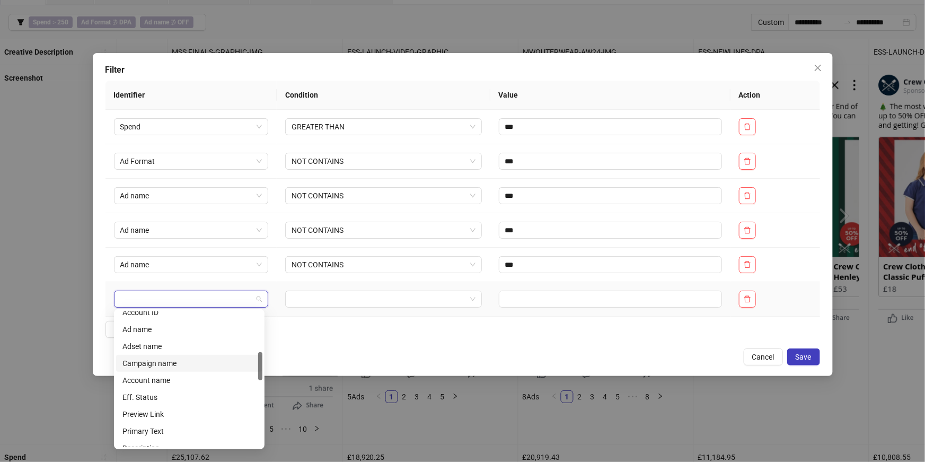
scroll to position [191, 0]
click at [145, 335] on div "Ad name" at bounding box center [189, 332] width 134 height 12
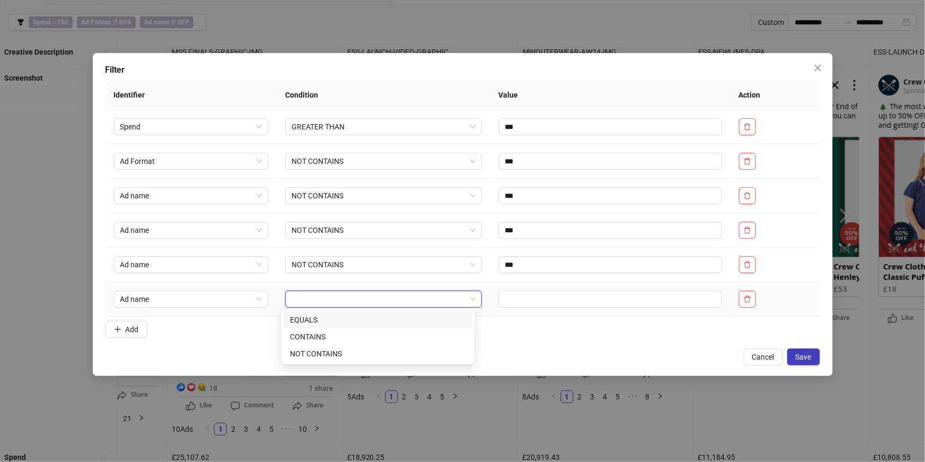
click at [341, 297] on input "search" at bounding box center [379, 299] width 174 height 16
click at [334, 353] on div "NOT CONTAINS" at bounding box center [378, 354] width 176 height 12
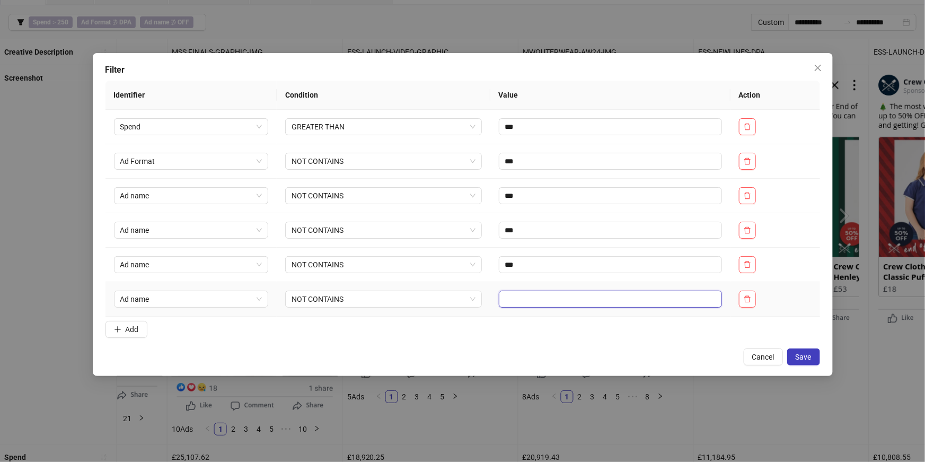
click at [543, 302] on input "text" at bounding box center [610, 299] width 223 height 17
click at [747, 301] on icon "delete" at bounding box center [747, 298] width 6 height 7
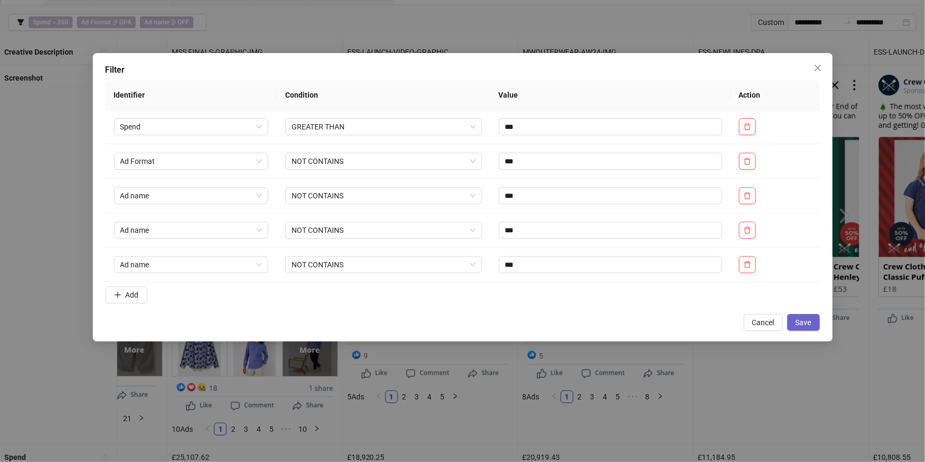
click at [802, 327] on button "Save" at bounding box center [803, 322] width 33 height 17
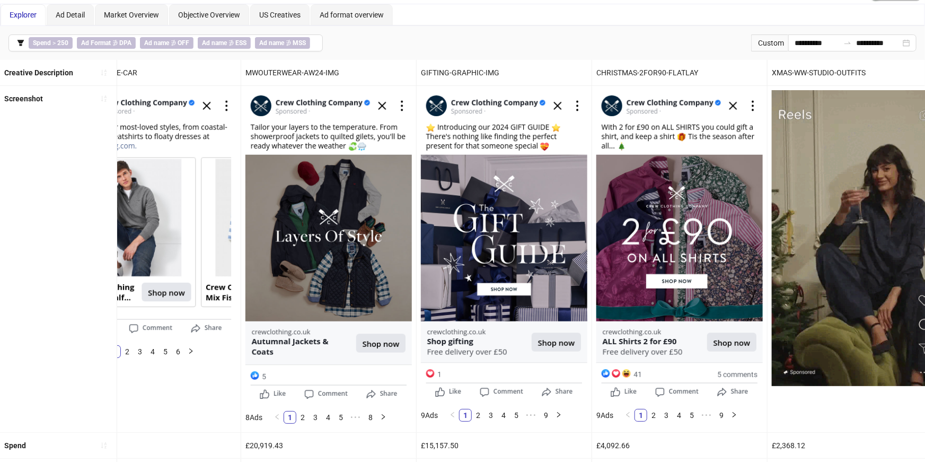
scroll to position [0, 52]
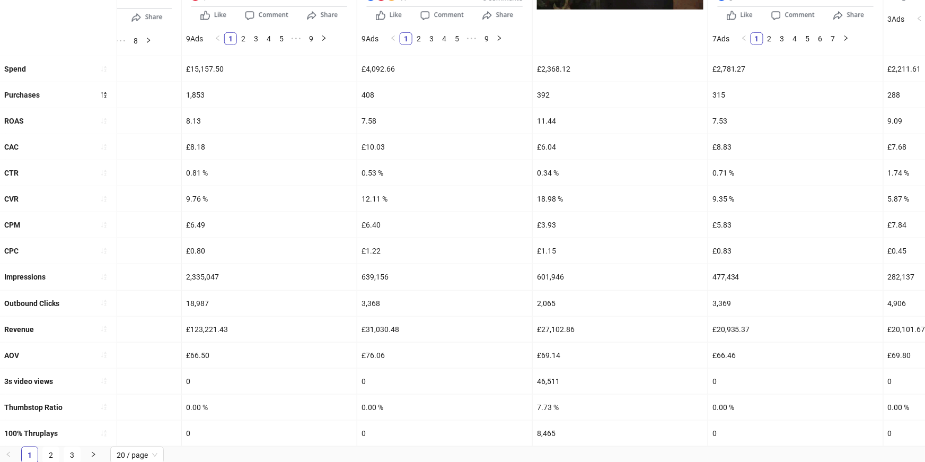
scroll to position [0, 258]
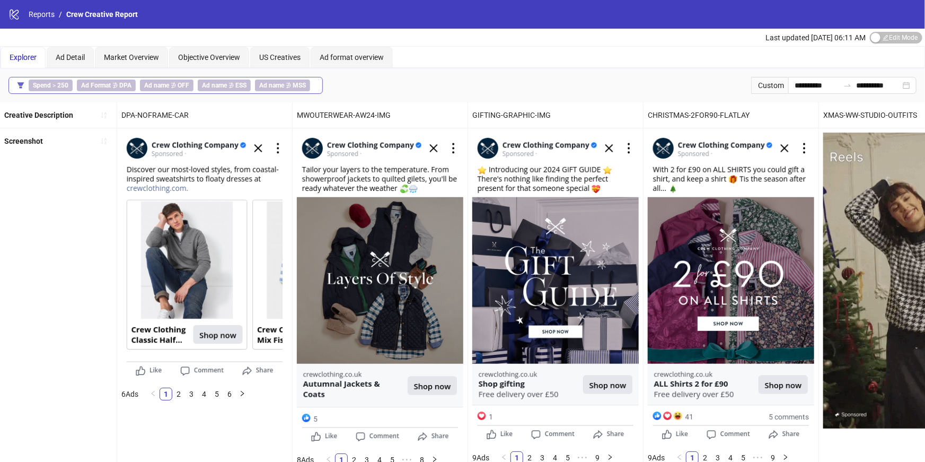
click at [85, 83] on b "Ad Format" at bounding box center [96, 85] width 30 height 7
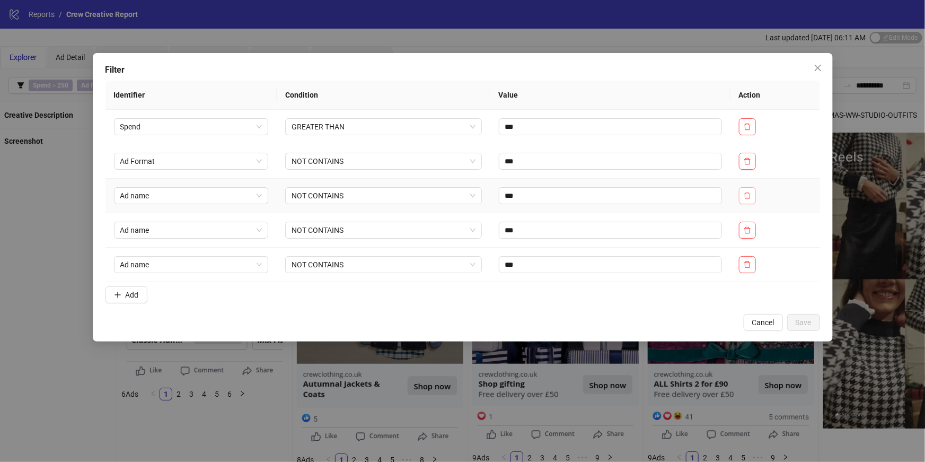
click at [751, 194] on icon "delete" at bounding box center [747, 195] width 7 height 7
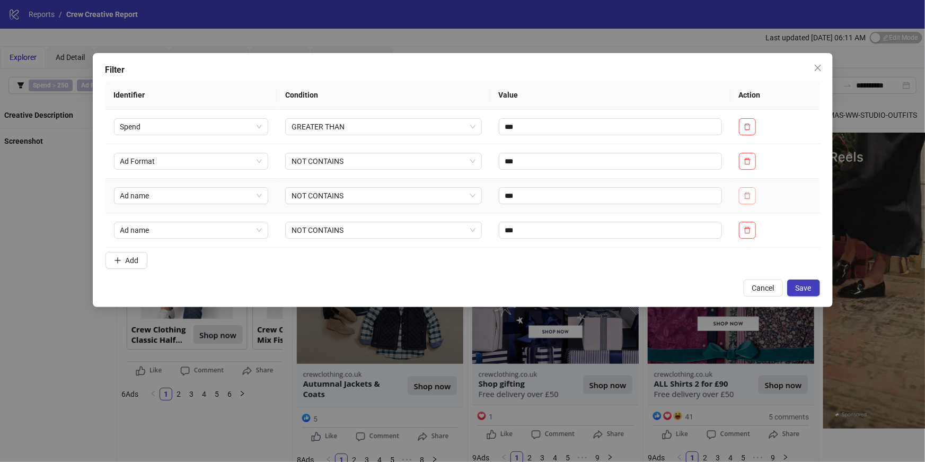
click at [751, 195] on icon "delete" at bounding box center [747, 195] width 7 height 7
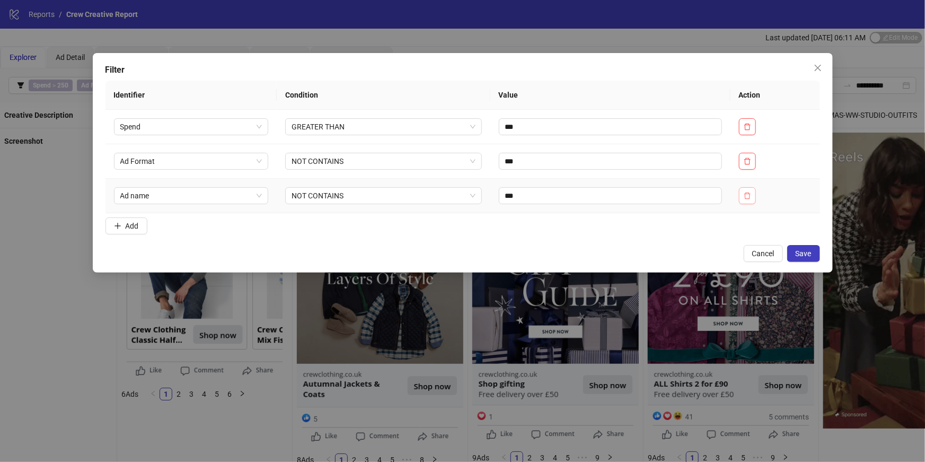
click at [752, 201] on button "button" at bounding box center [747, 195] width 17 height 17
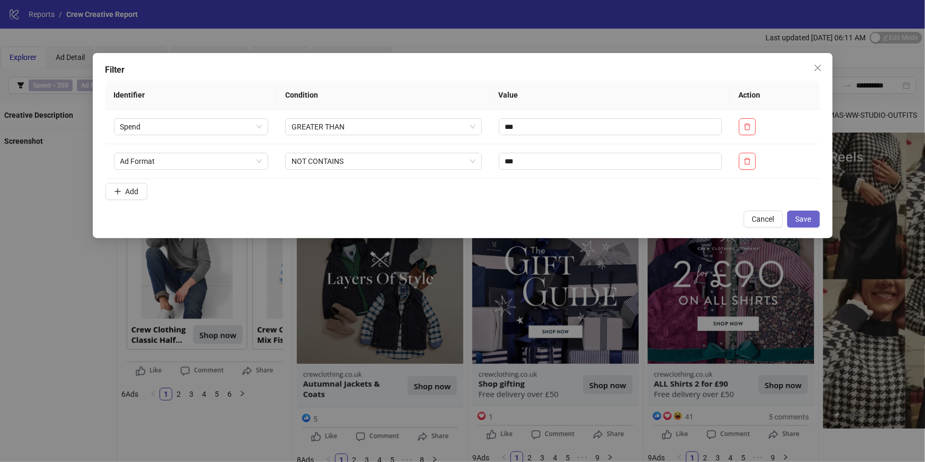
click at [796, 223] on button "Save" at bounding box center [803, 218] width 33 height 17
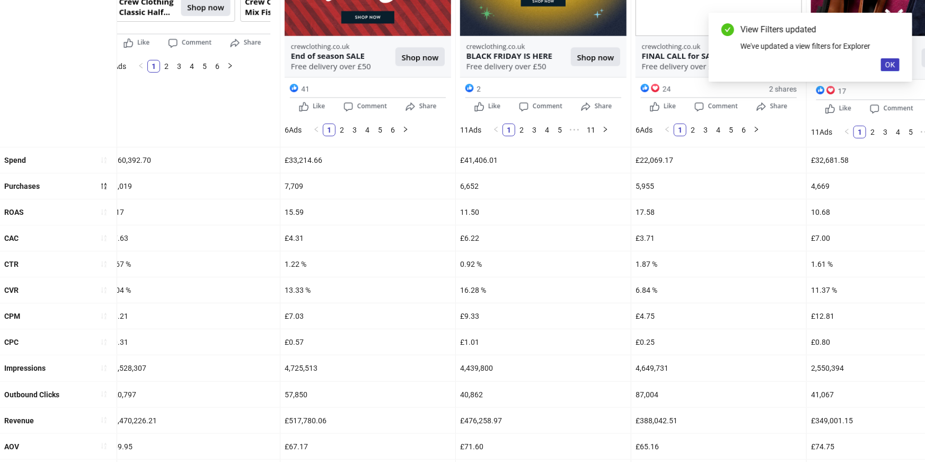
scroll to position [334, 0]
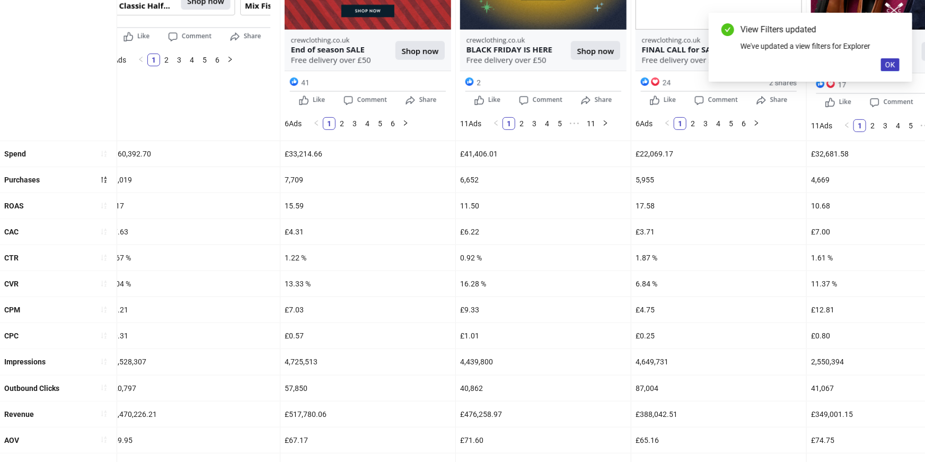
click at [295, 188] on div "7,709" at bounding box center [367, 179] width 175 height 25
